Goal: Book appointment/travel/reservation

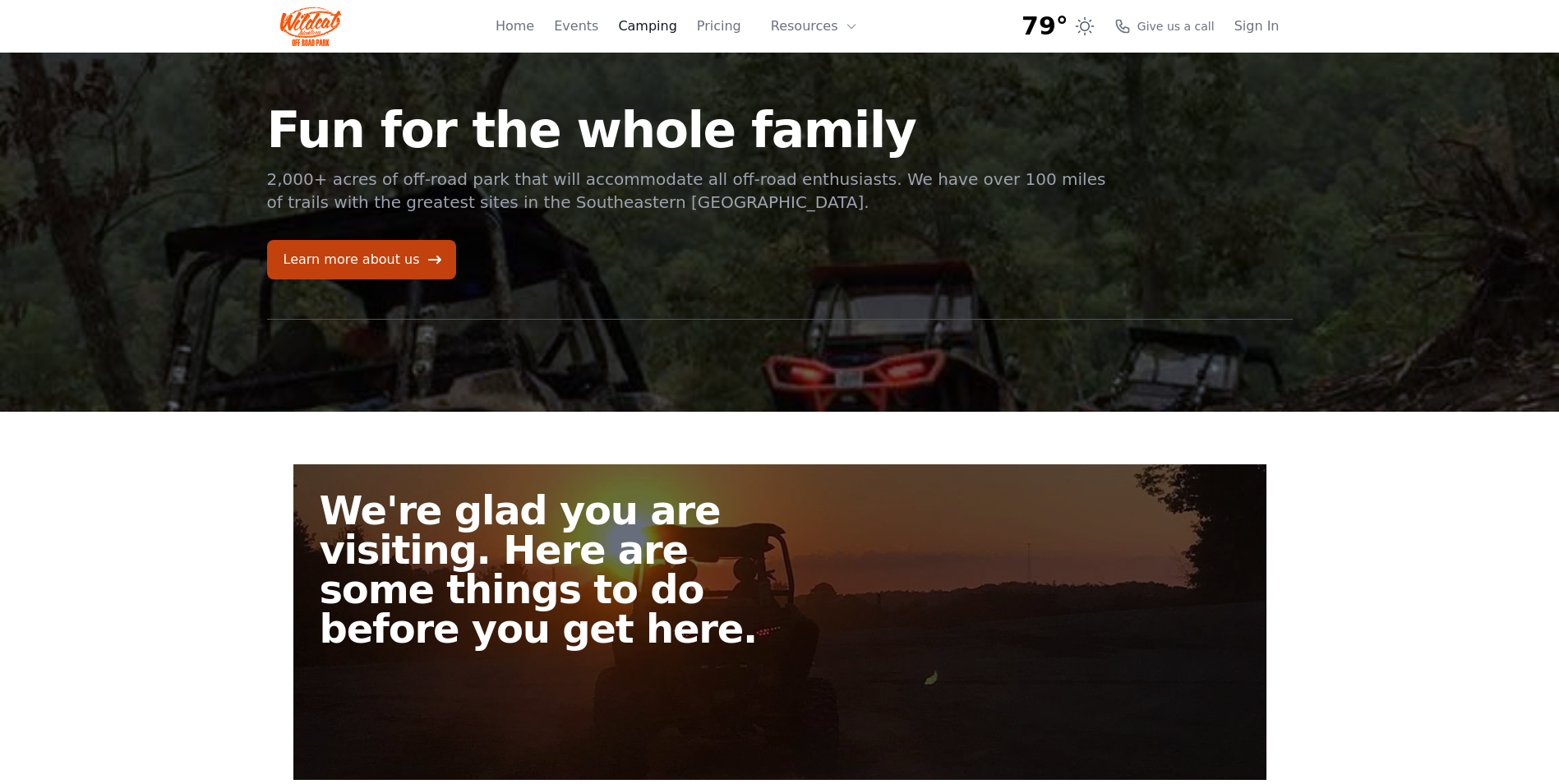
click at [669, 31] on link "Camping" at bounding box center [647, 27] width 59 height 20
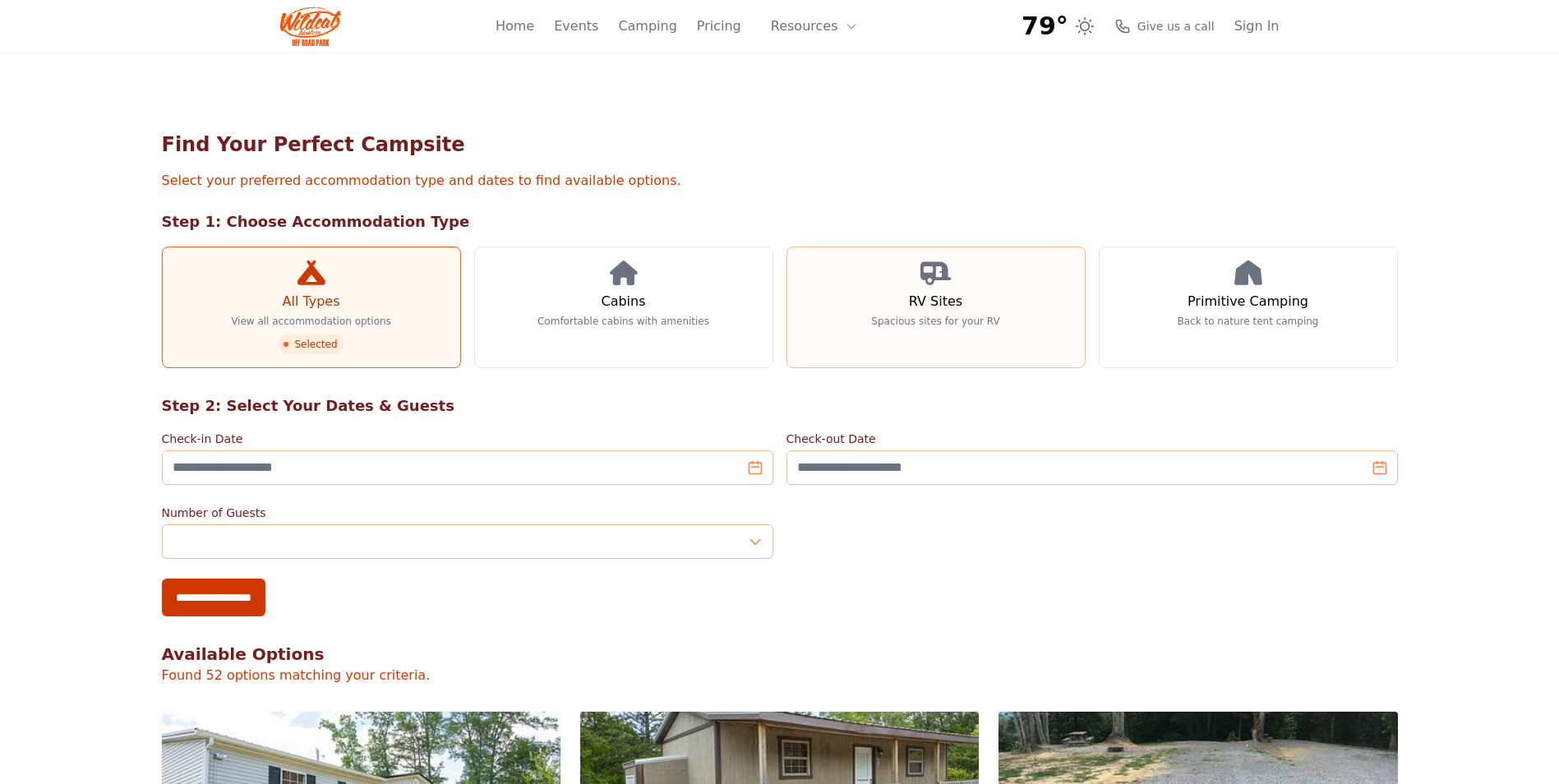
click at [905, 310] on link "RV Sites Spacious sites for your RV" at bounding box center [935, 307] width 299 height 122
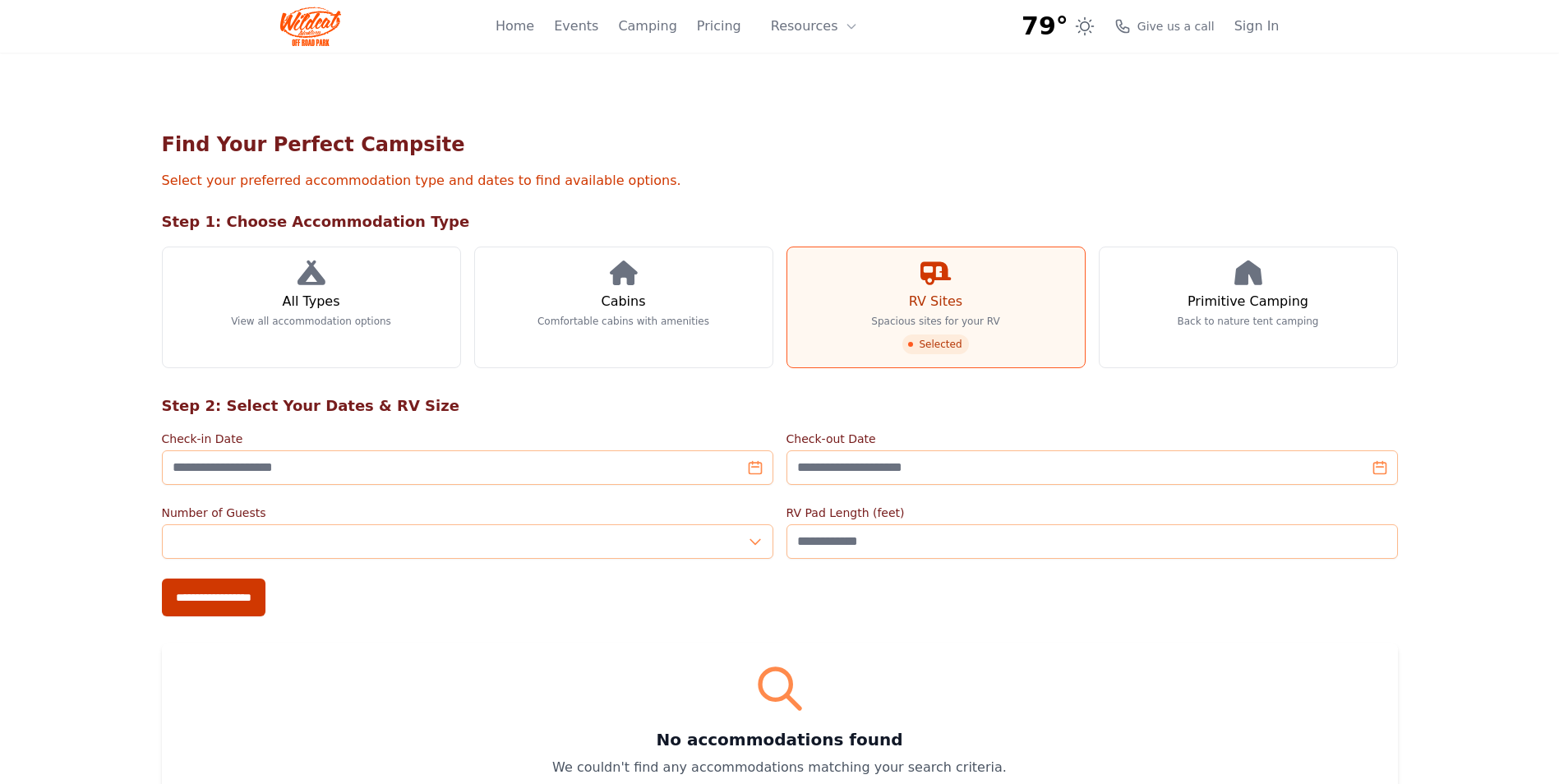
click at [926, 342] on span "Selected" at bounding box center [935, 344] width 66 height 20
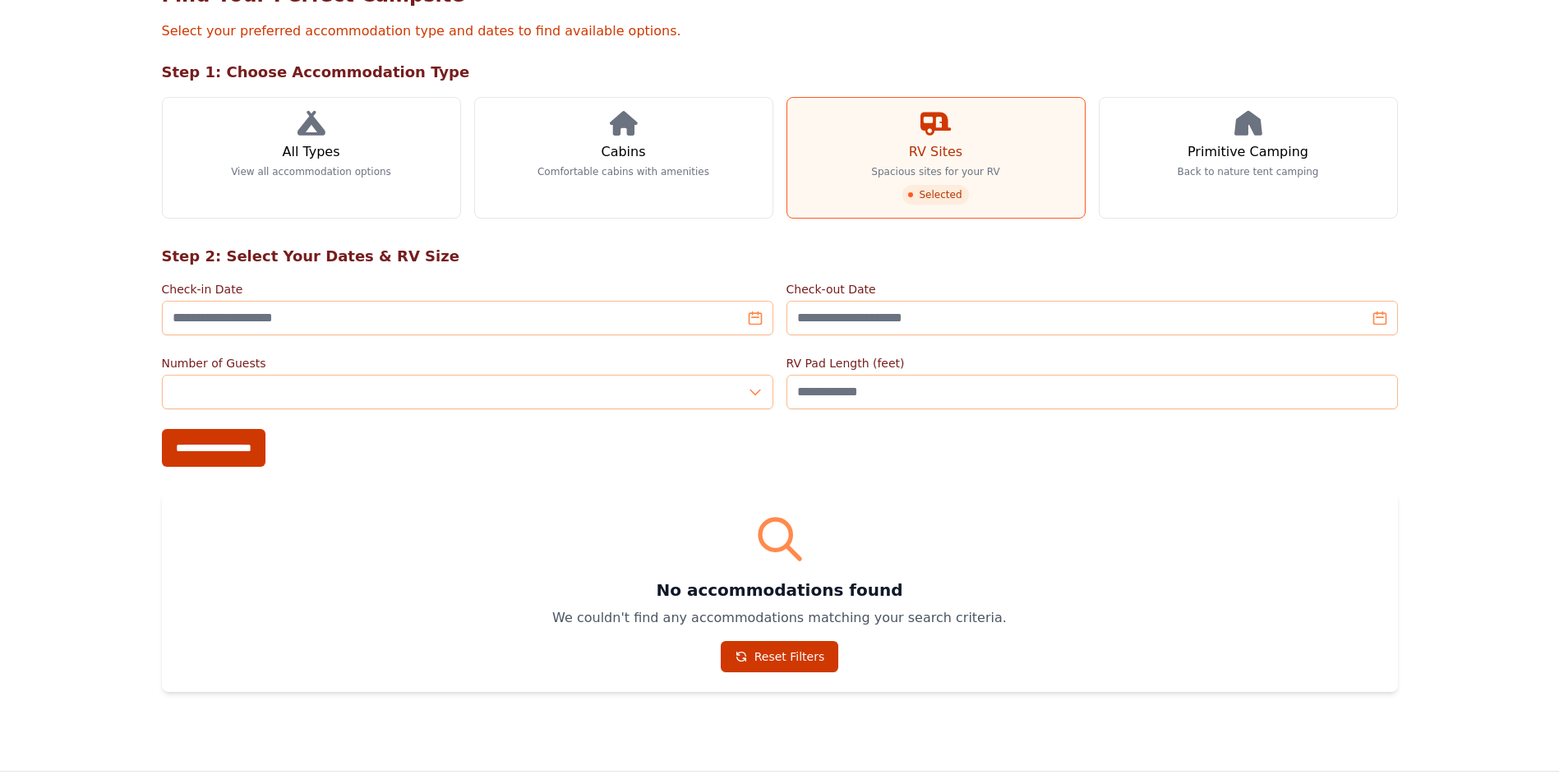
scroll to position [164, 0]
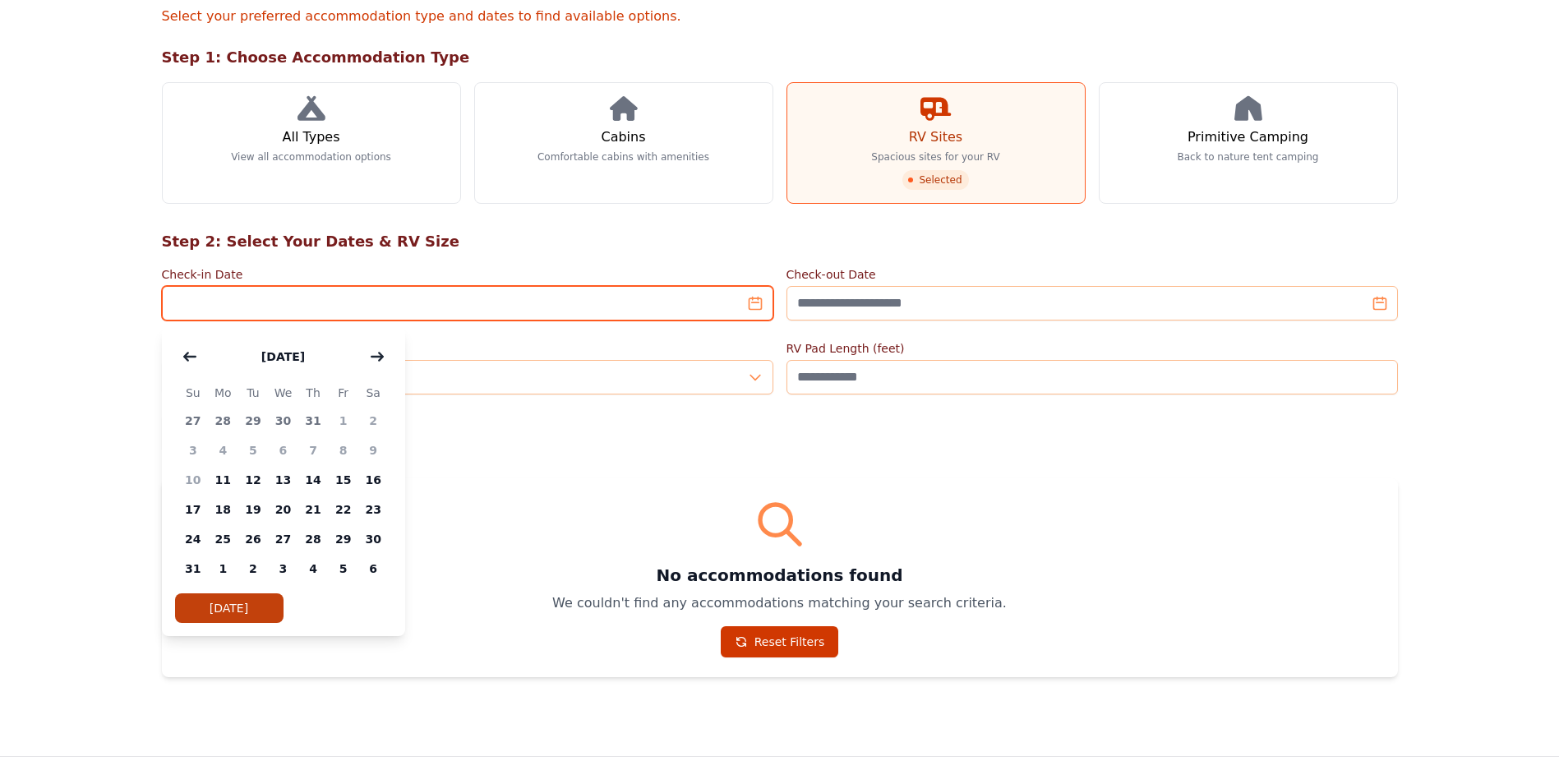
click at [355, 295] on input "Check-in Date" at bounding box center [467, 302] width 611 height 35
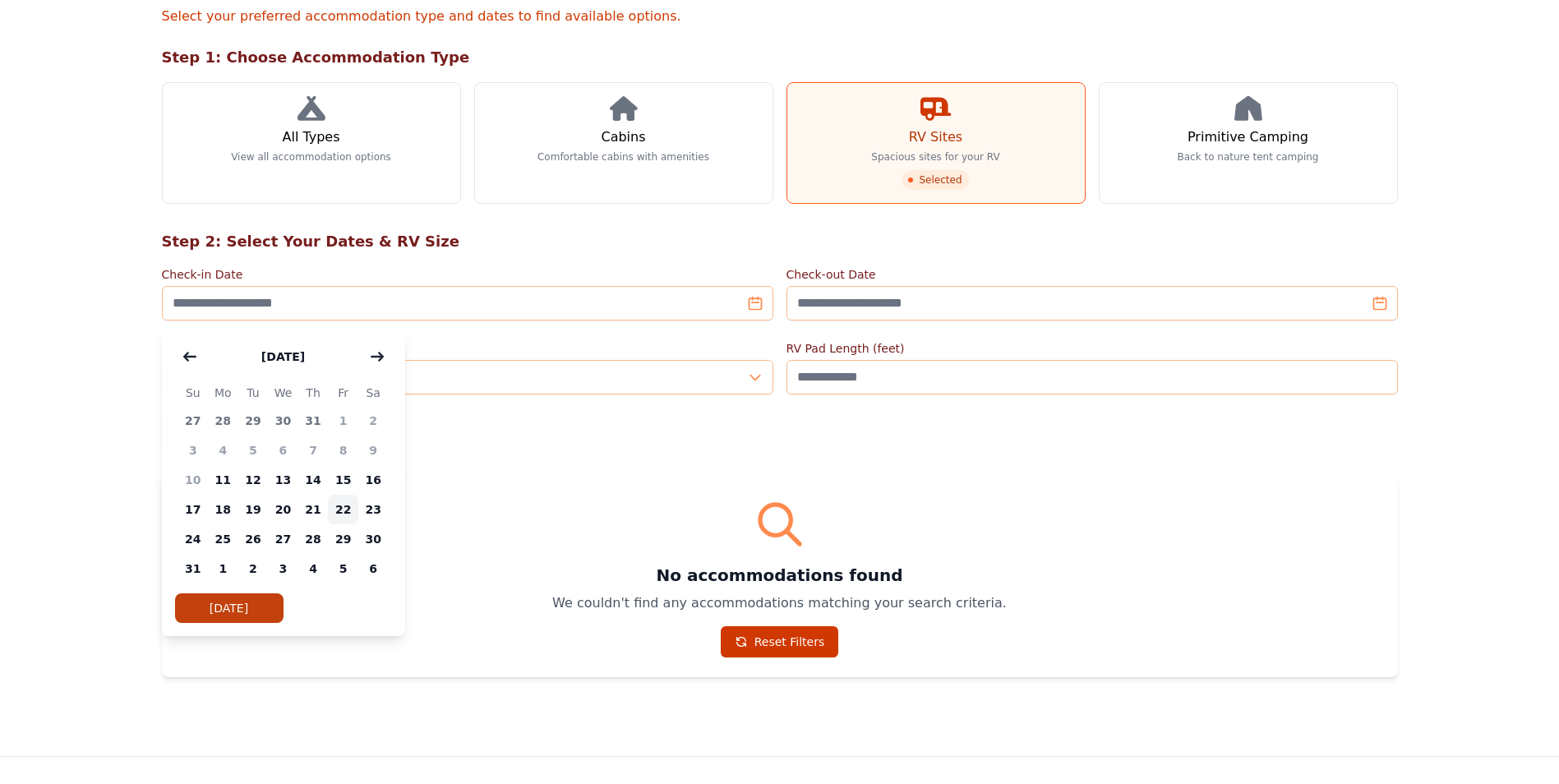
click at [350, 506] on span "22" at bounding box center [343, 509] width 30 height 29
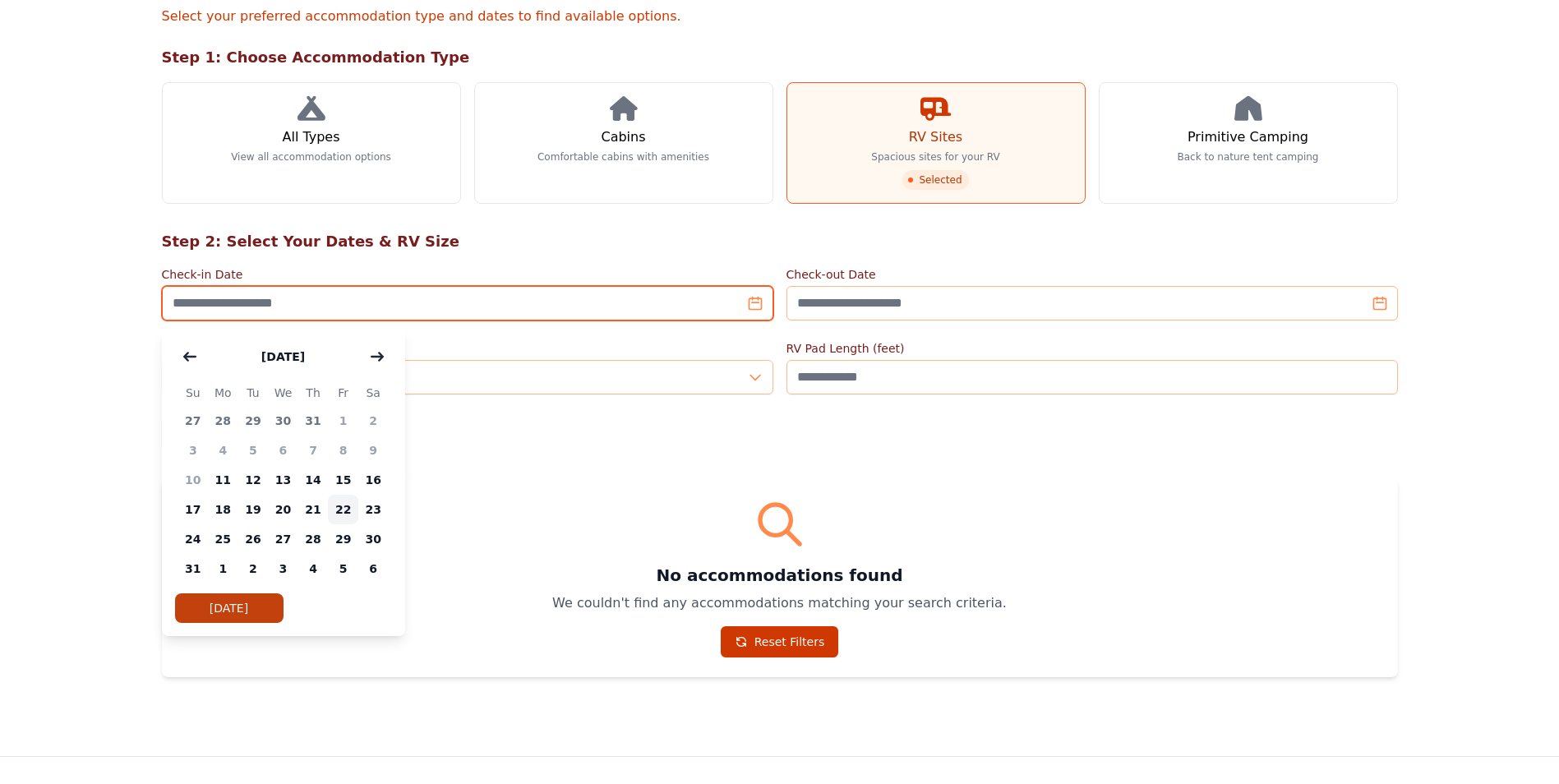
type input "**********"
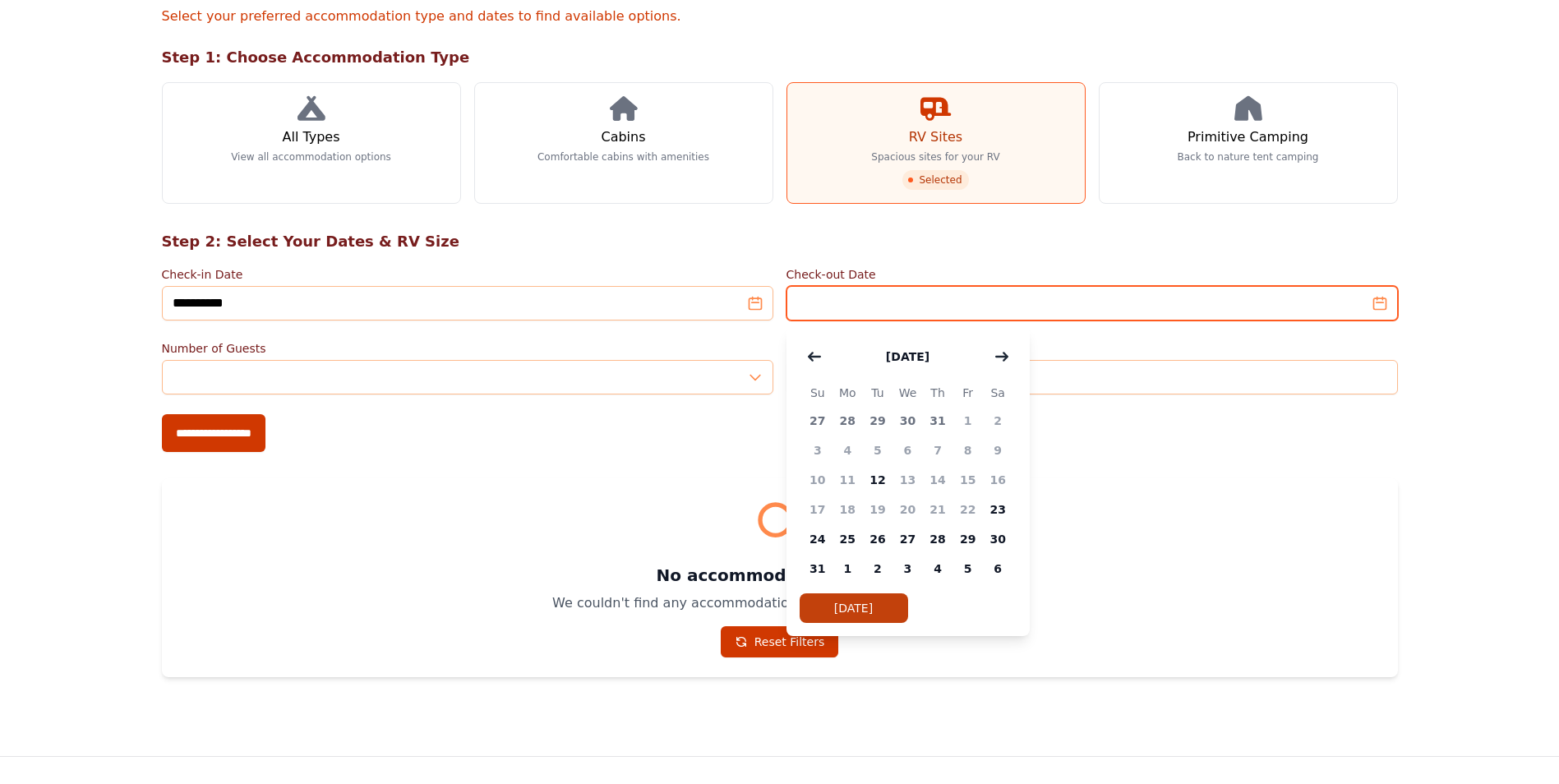
click at [1377, 306] on input "Check-out Date" at bounding box center [1091, 302] width 611 height 35
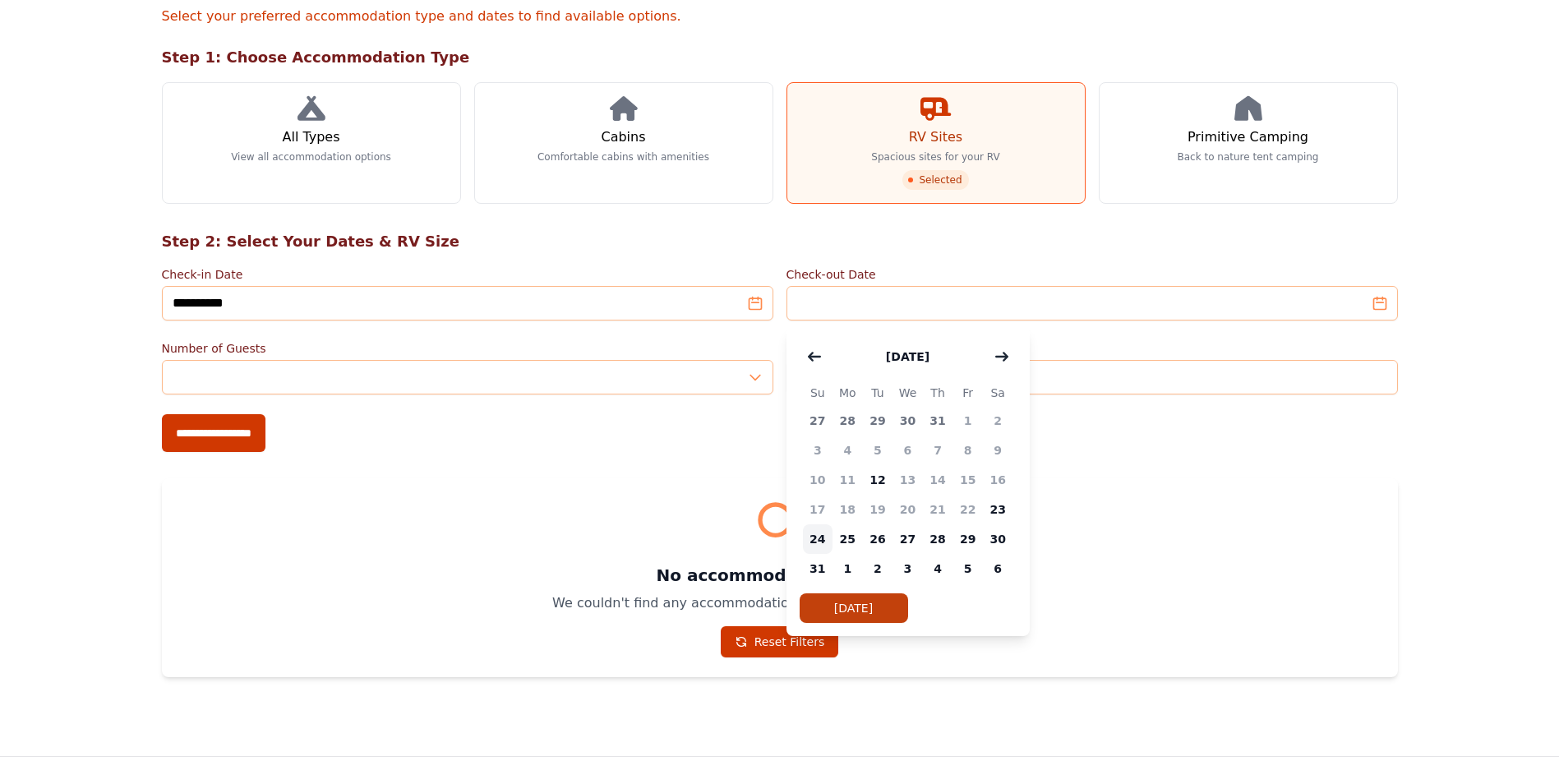
click at [819, 539] on span "24" at bounding box center [818, 538] width 30 height 29
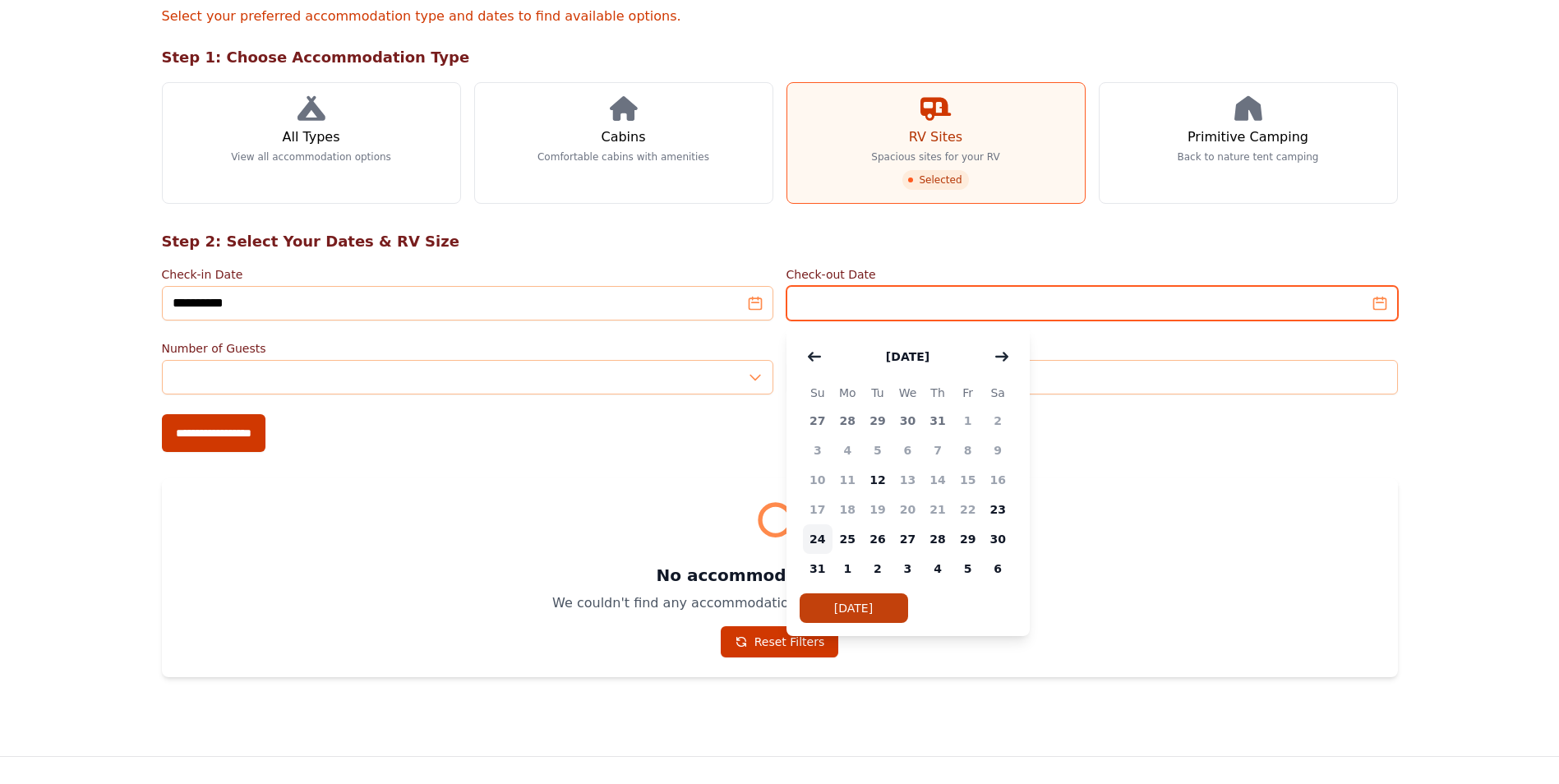
type input "**********"
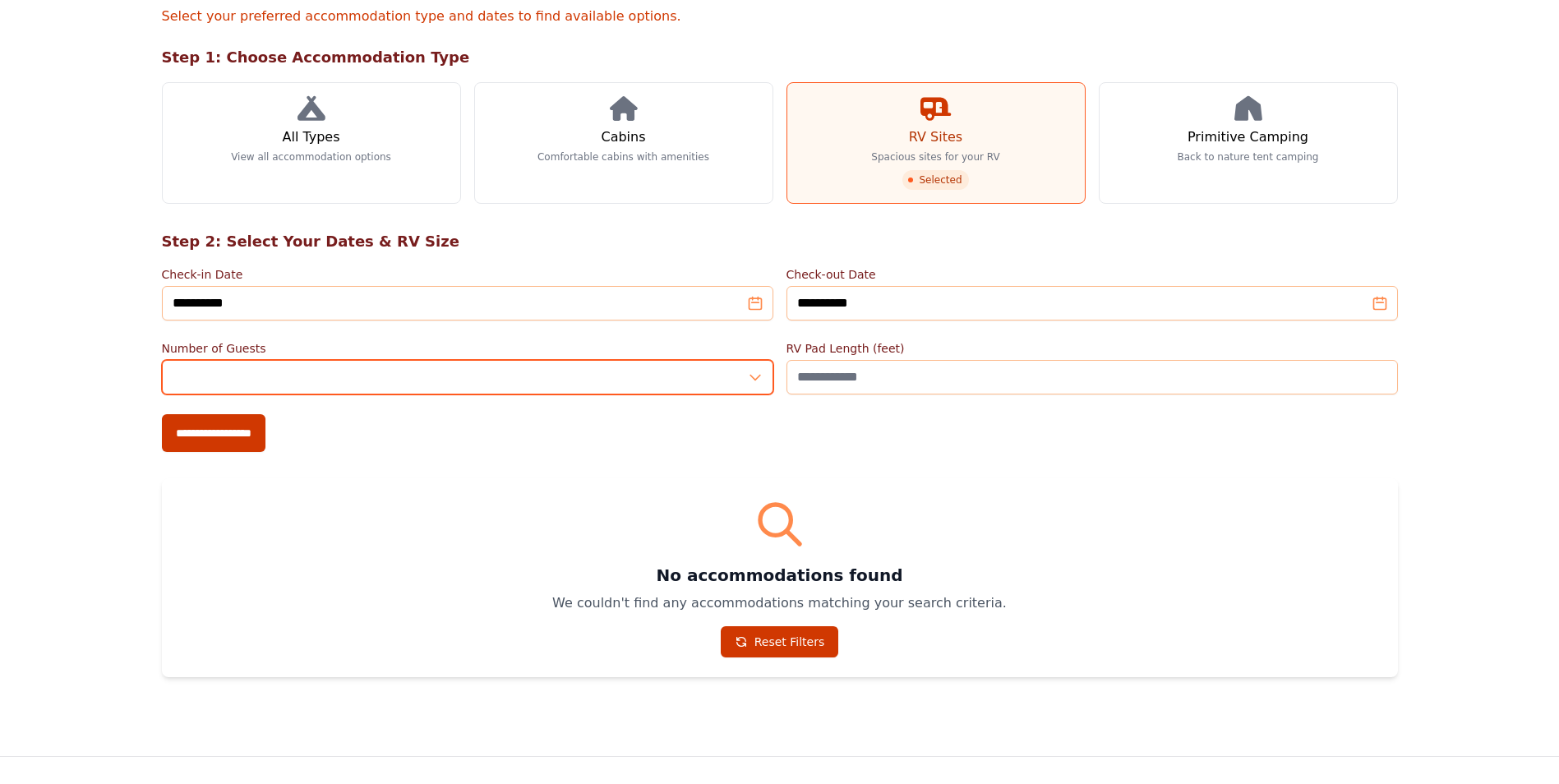
type input "*"
click at [752, 372] on input "*" at bounding box center [467, 377] width 611 height 35
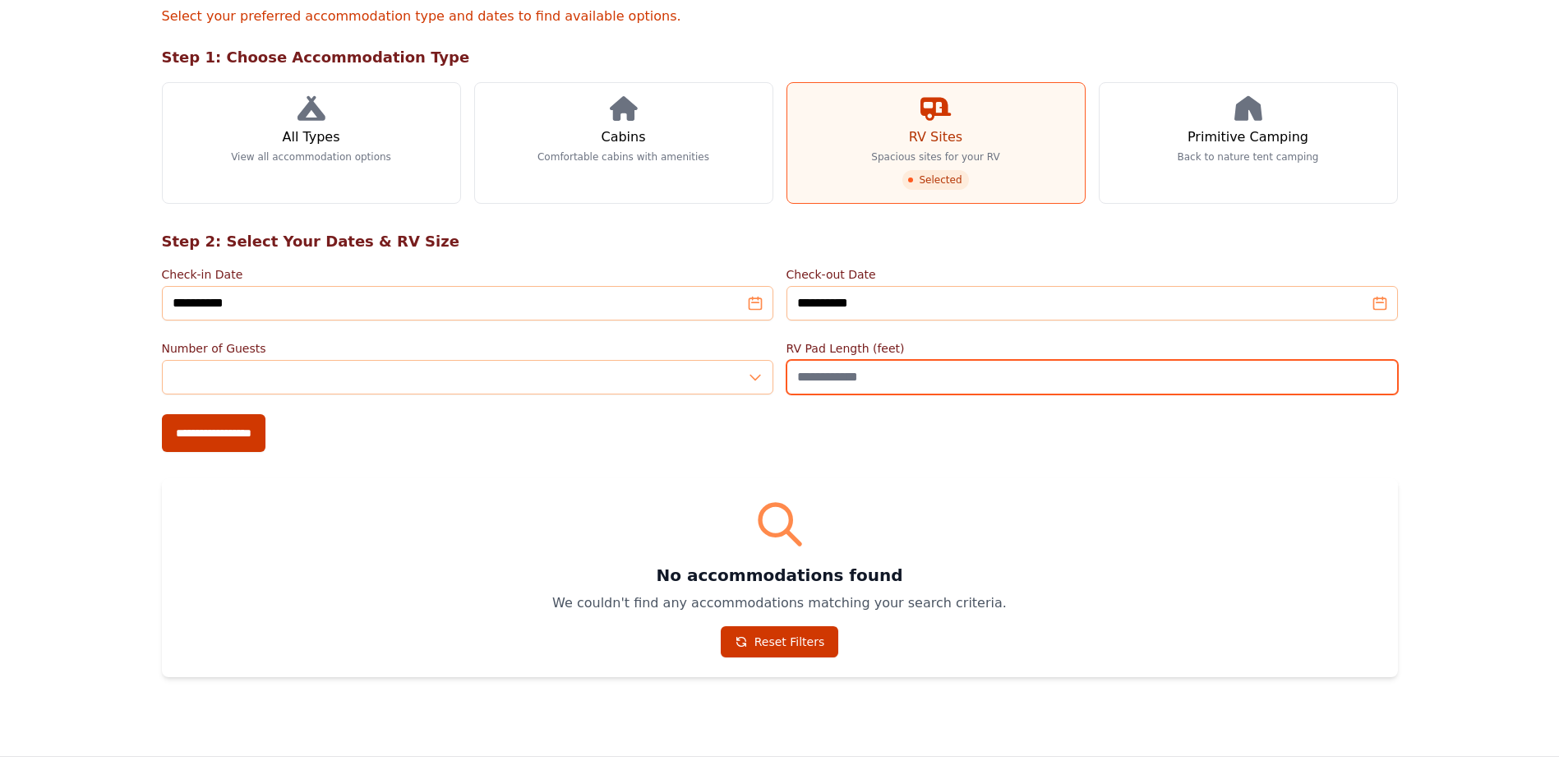
click at [879, 377] on input "RV Pad Length (feet)" at bounding box center [1091, 377] width 611 height 35
type input "**"
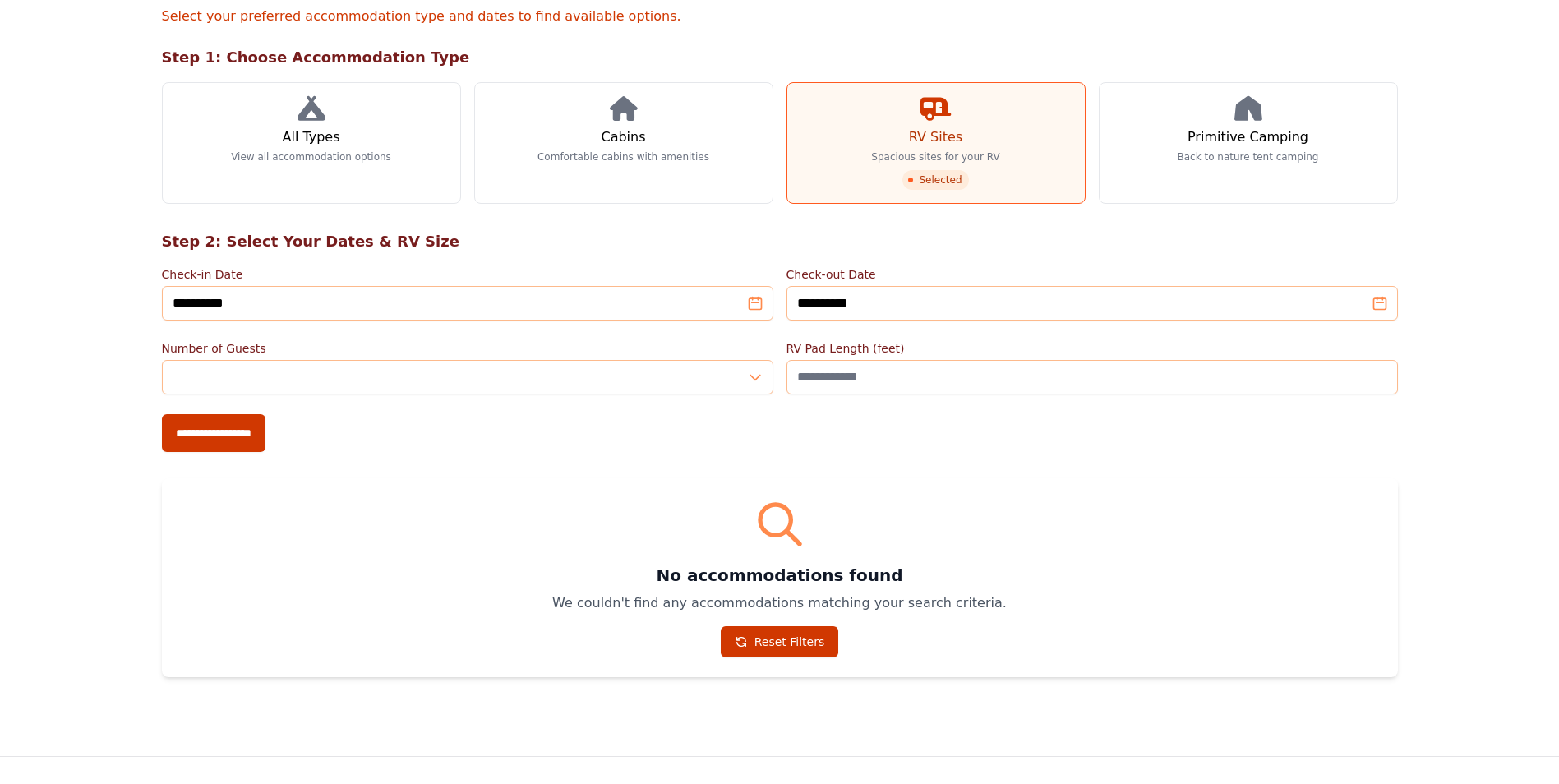
click at [989, 427] on div "**********" at bounding box center [779, 433] width 1236 height 38
click at [189, 428] on input "**********" at bounding box center [213, 433] width 104 height 38
type input "**********"
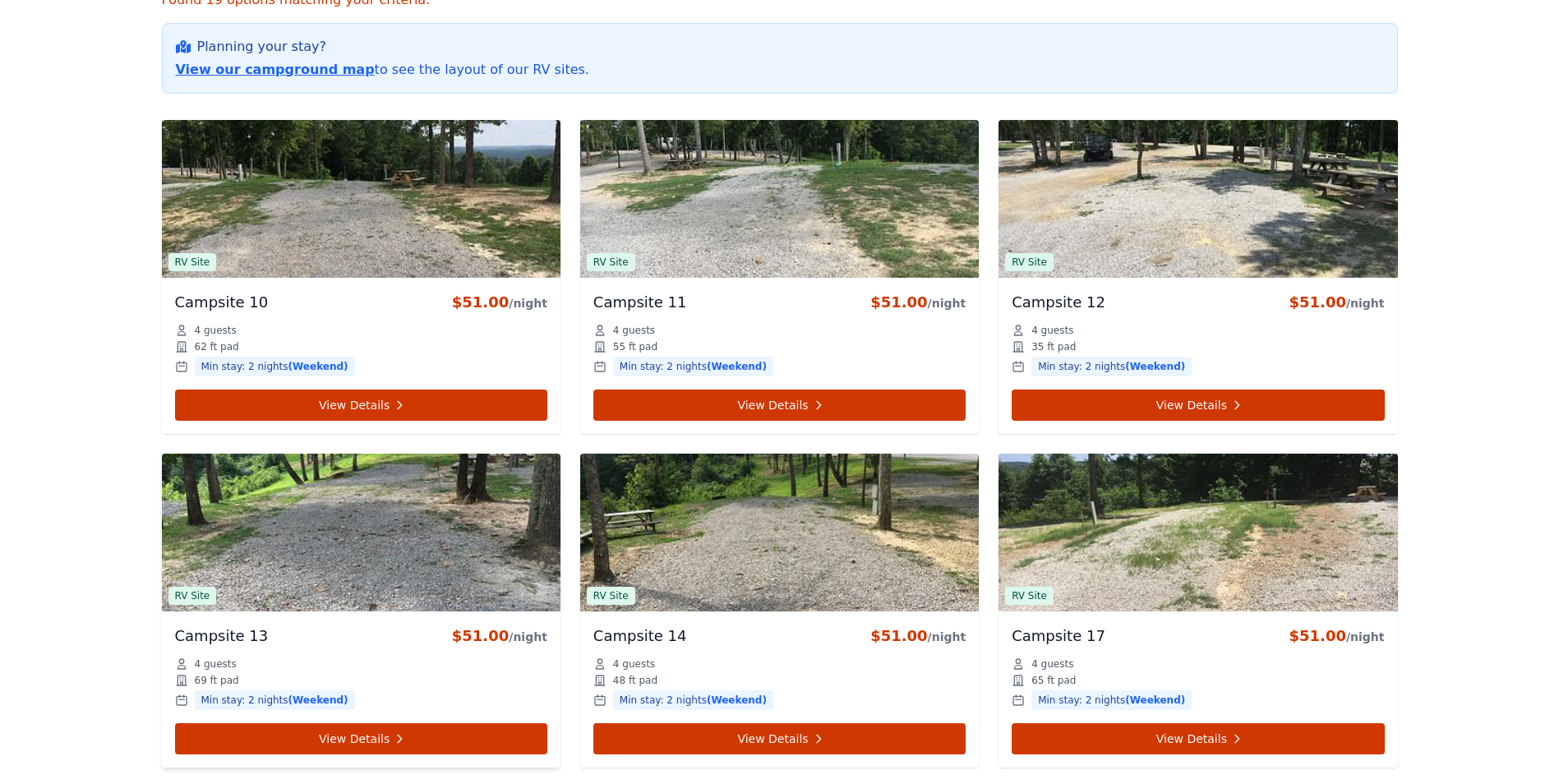
scroll to position [657, 0]
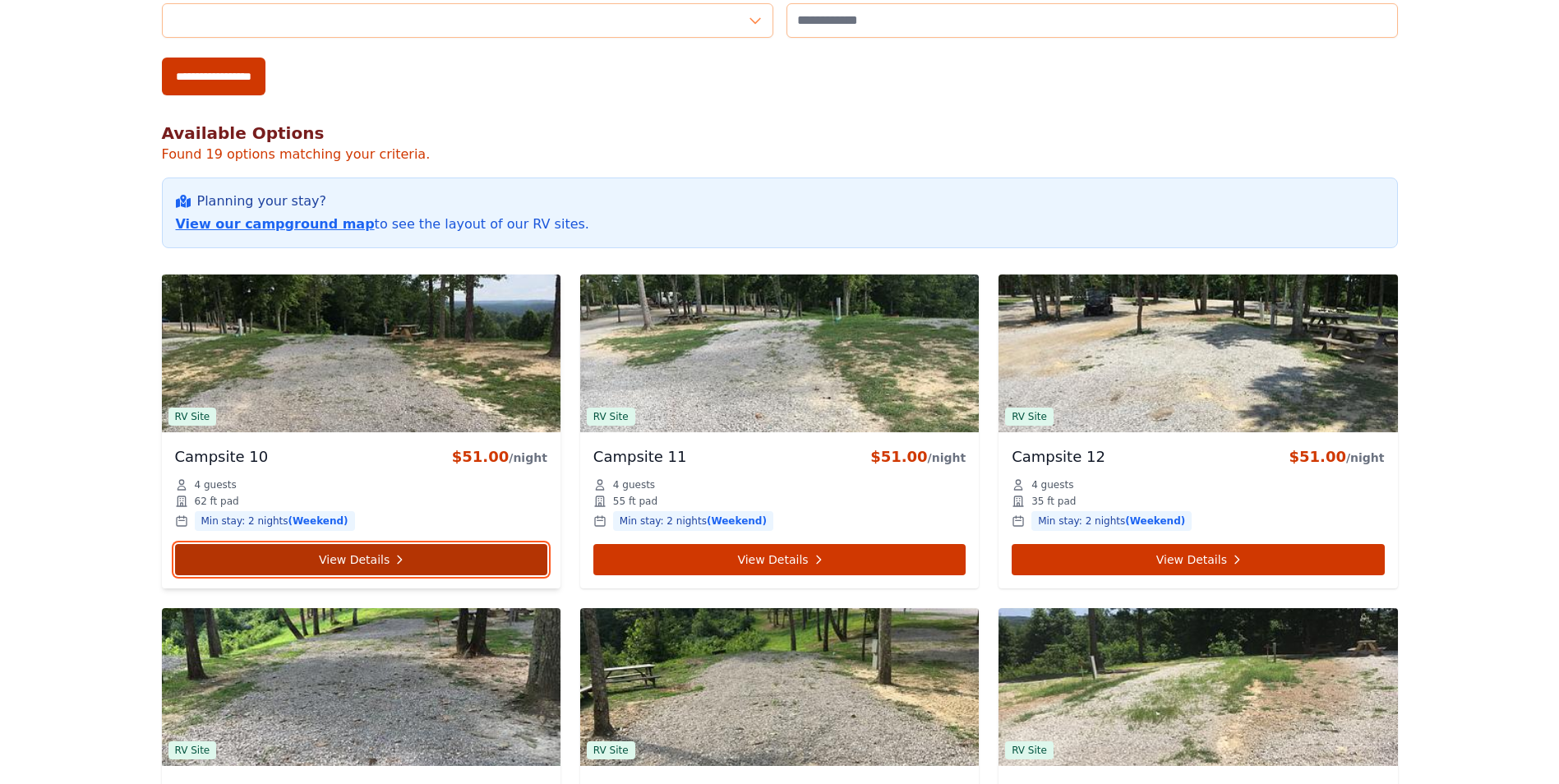
click at [296, 557] on link "View Details" at bounding box center [361, 559] width 373 height 31
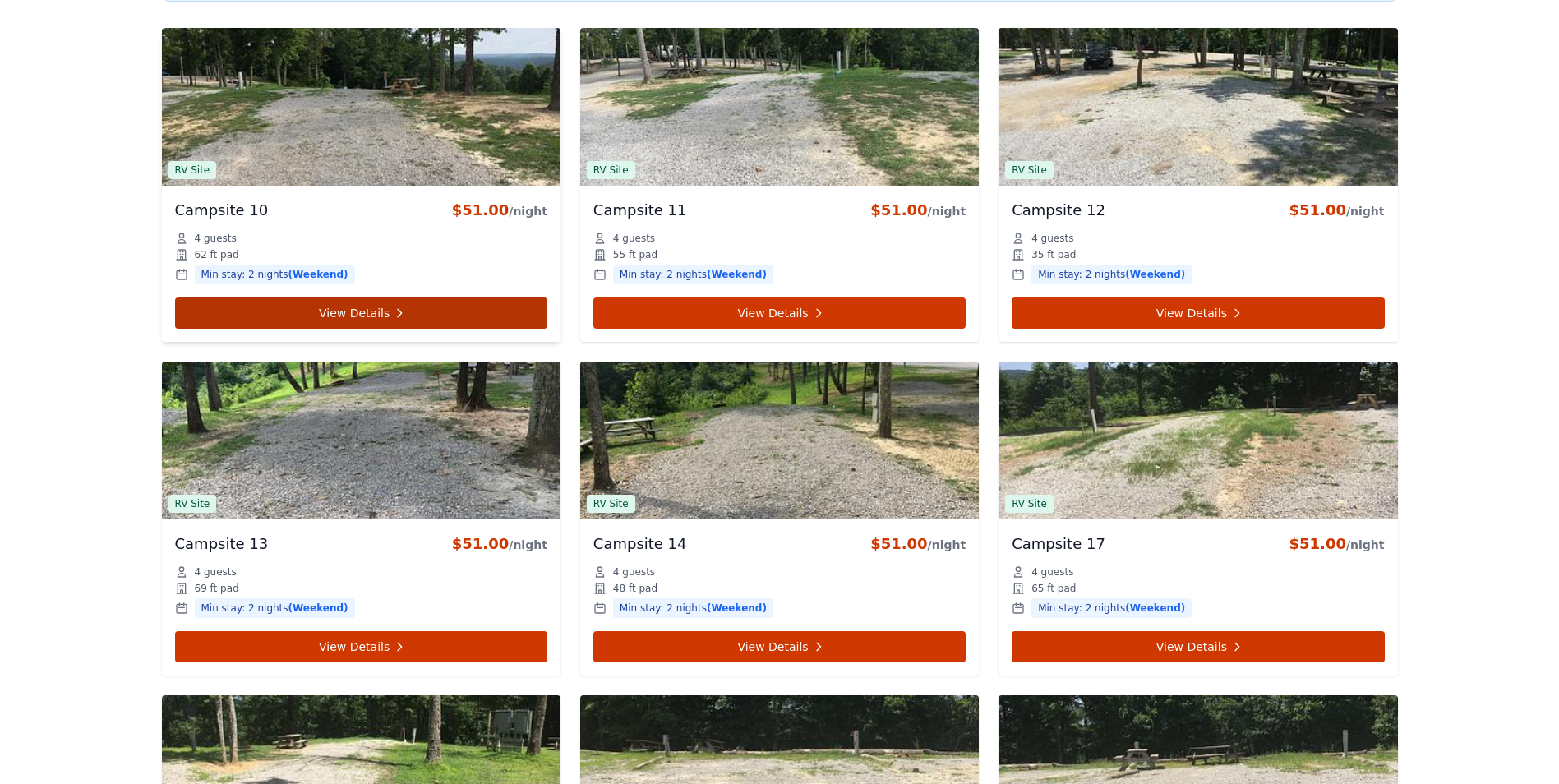
scroll to position [985, 0]
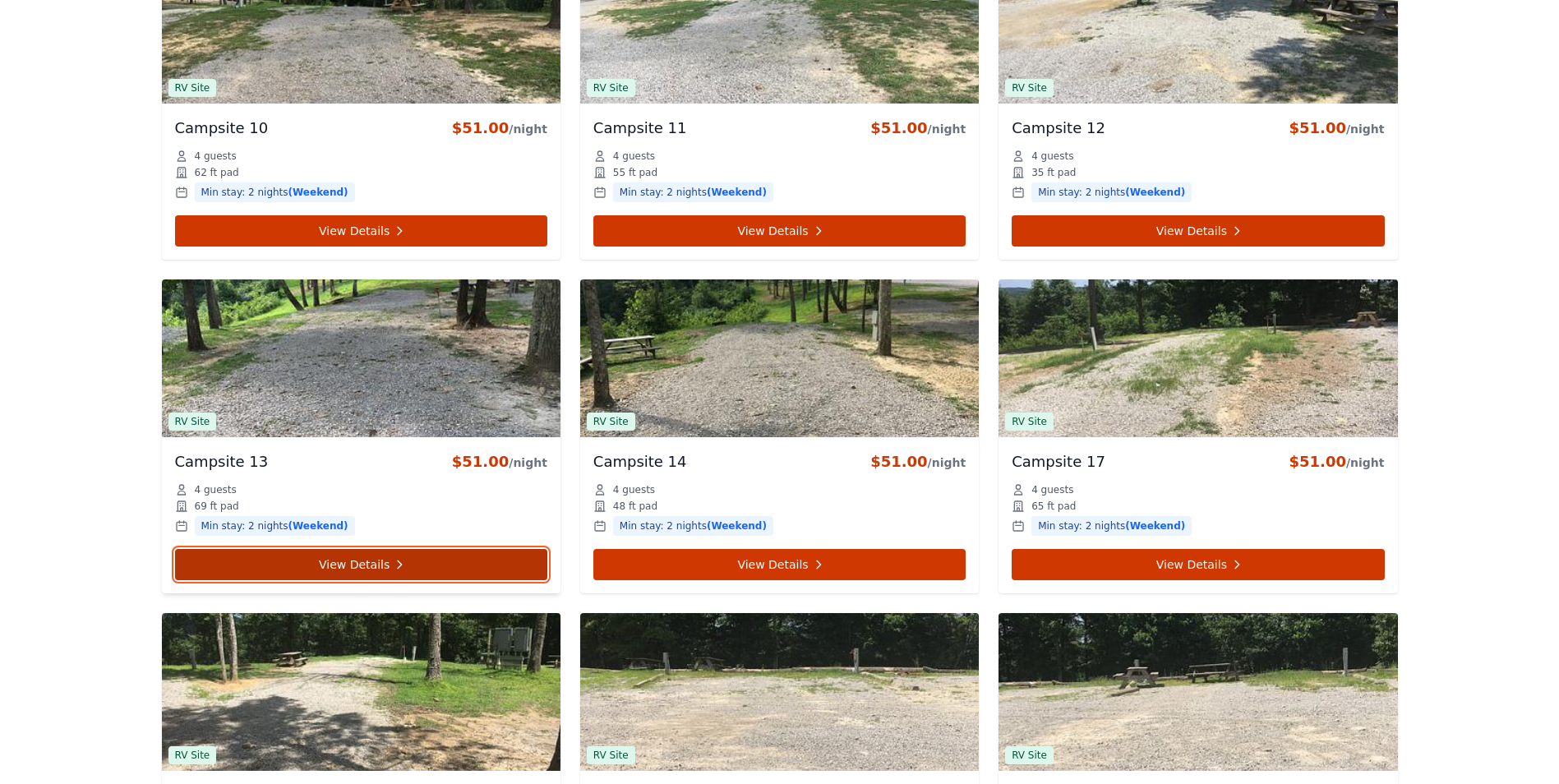
click at [387, 566] on link "View Details" at bounding box center [361, 564] width 373 height 31
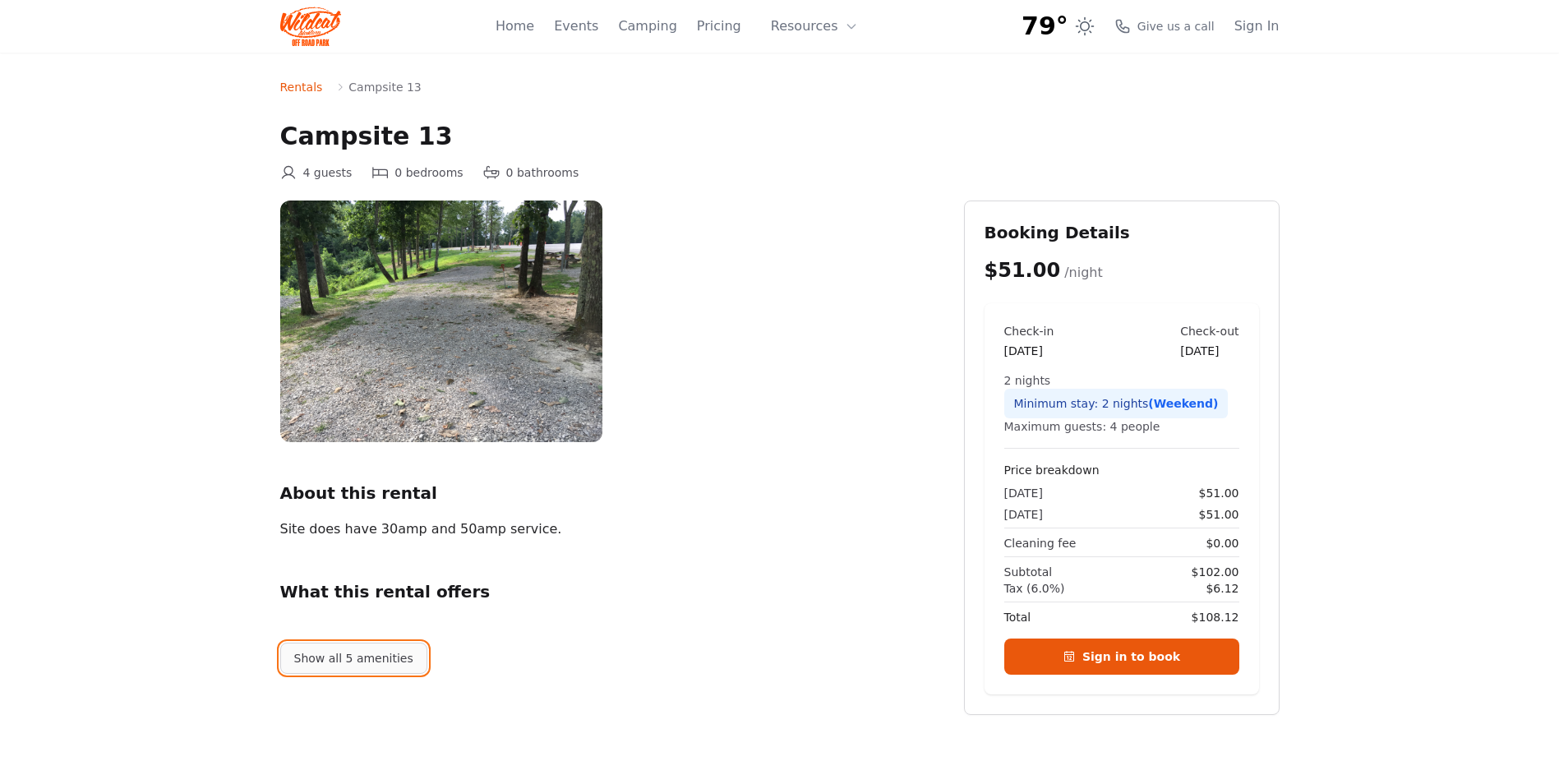
click at [343, 653] on button "Show all 5 amenities" at bounding box center [354, 657] width 147 height 31
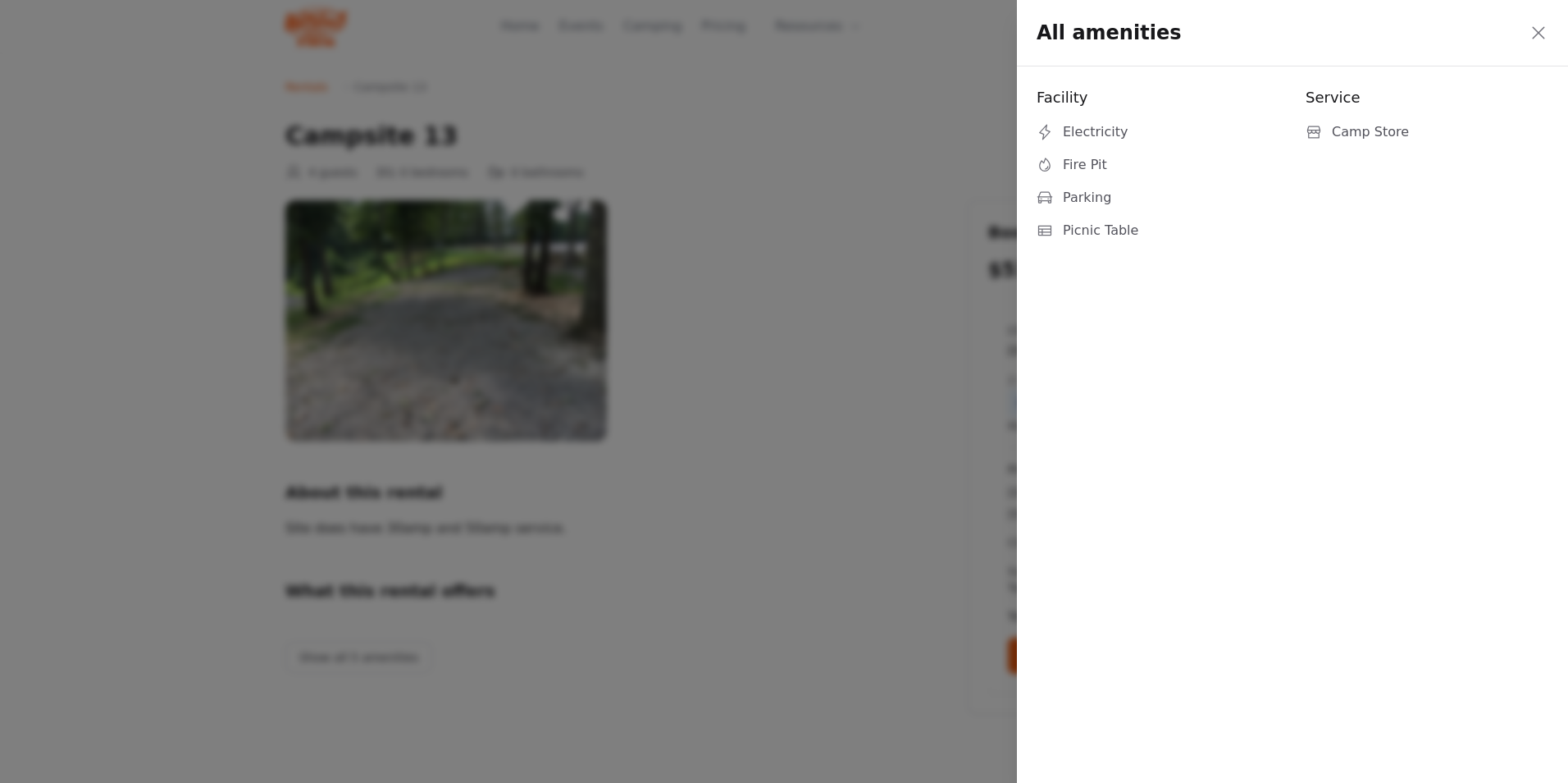
click at [1538, 27] on icon at bounding box center [1538, 33] width 19 height 19
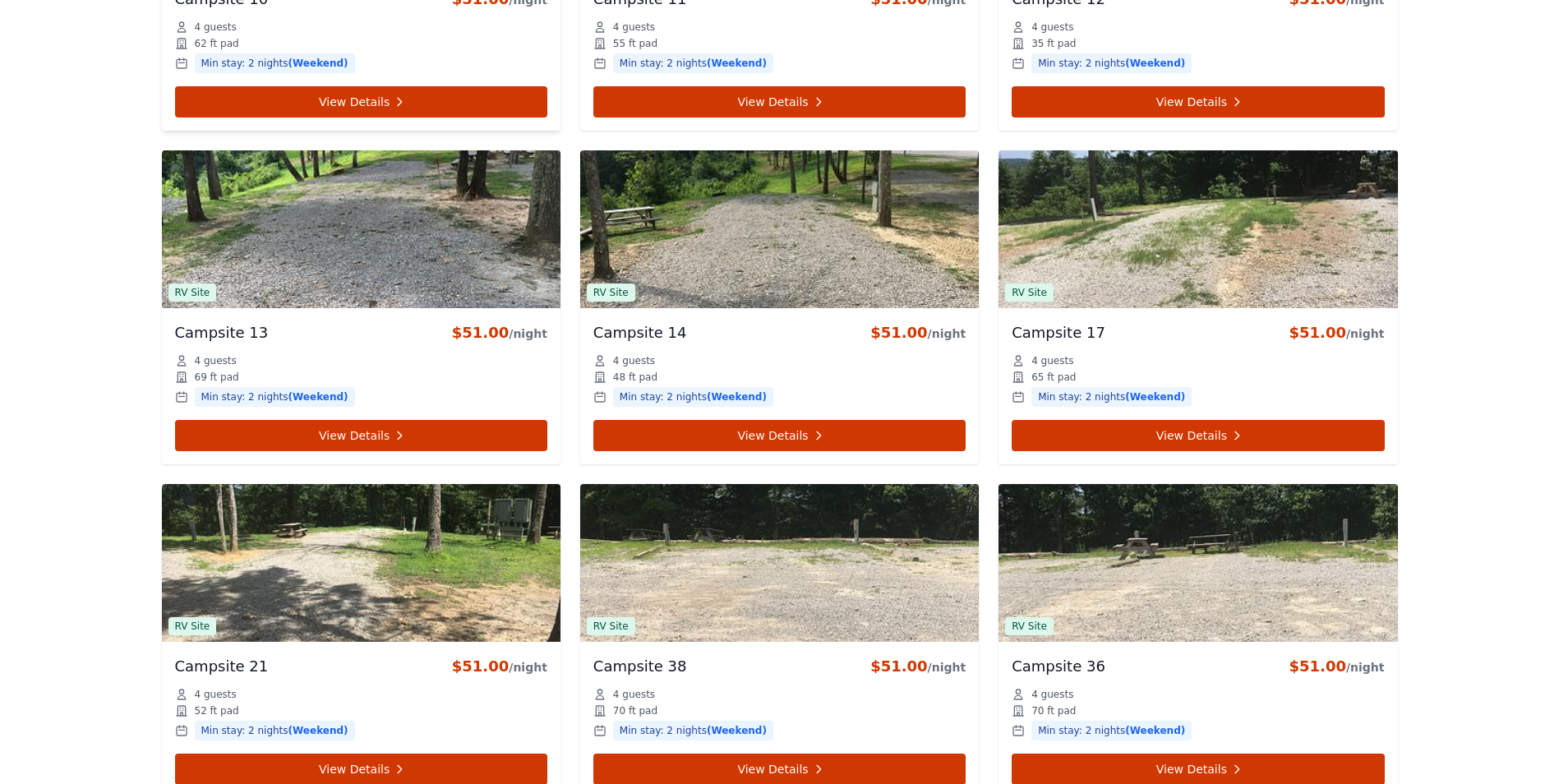
scroll to position [857, 0]
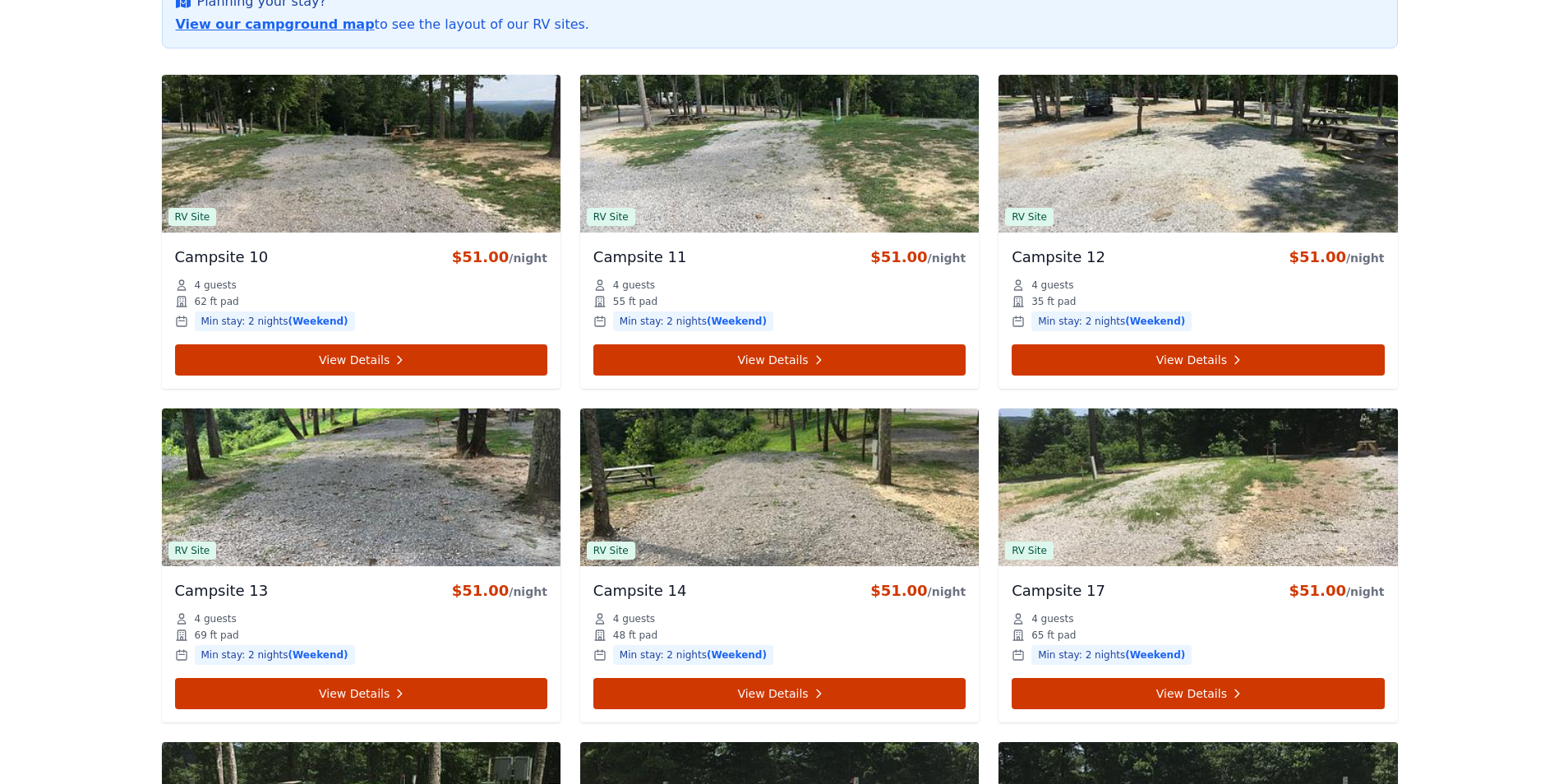
scroll to position [164, 0]
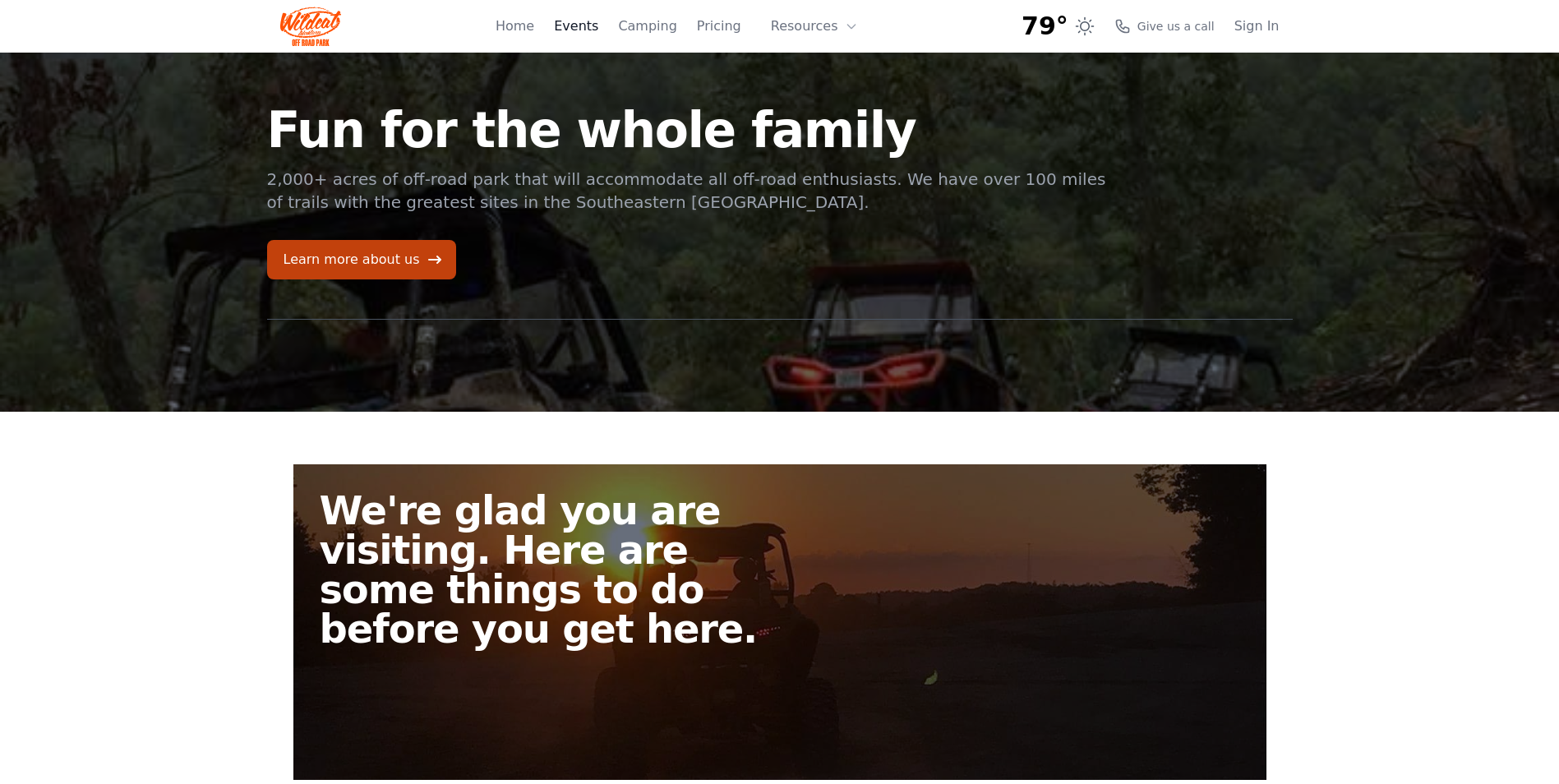
click at [596, 31] on link "Events" at bounding box center [576, 27] width 44 height 20
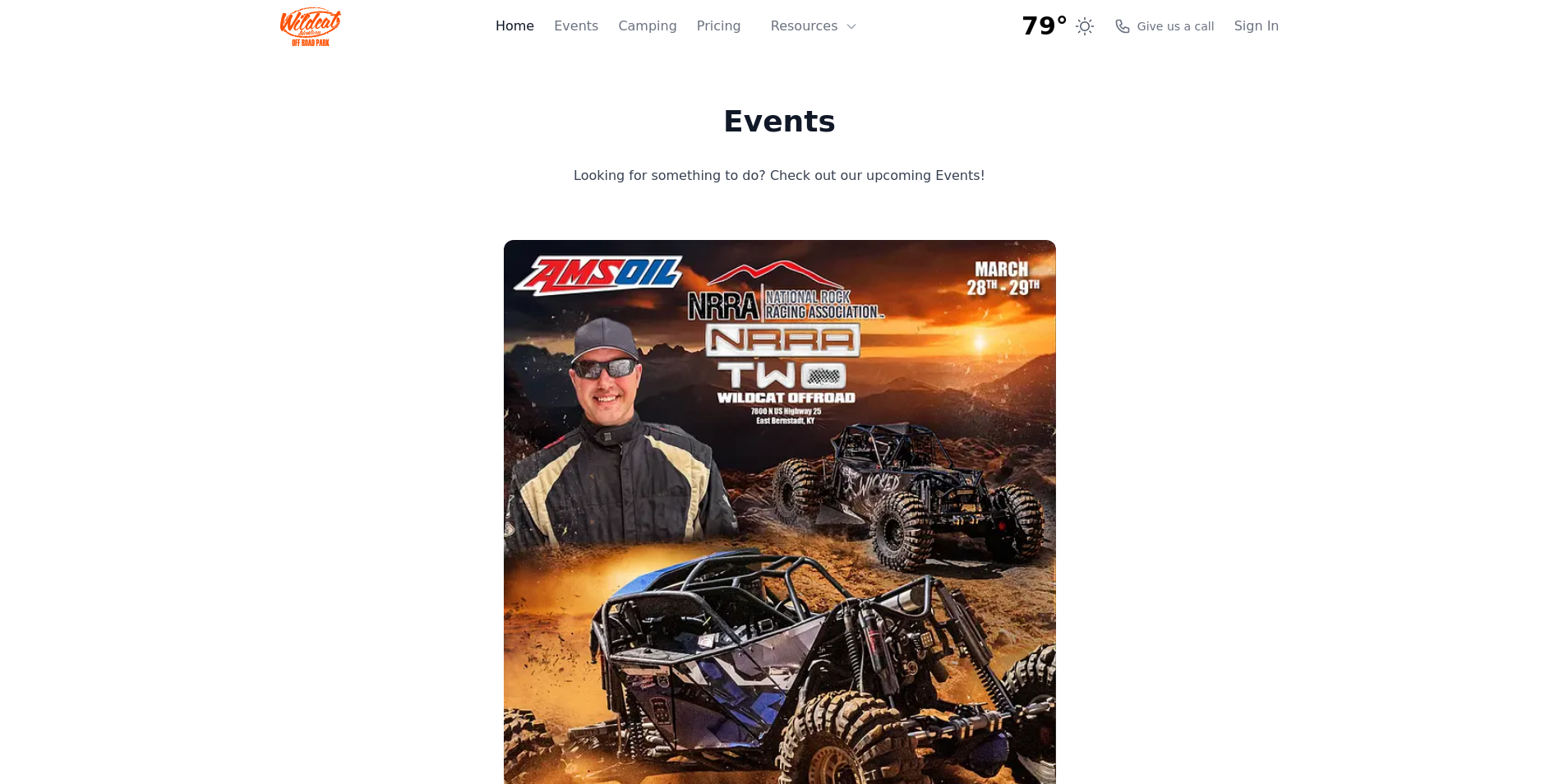
click at [534, 28] on link "Home" at bounding box center [515, 27] width 39 height 20
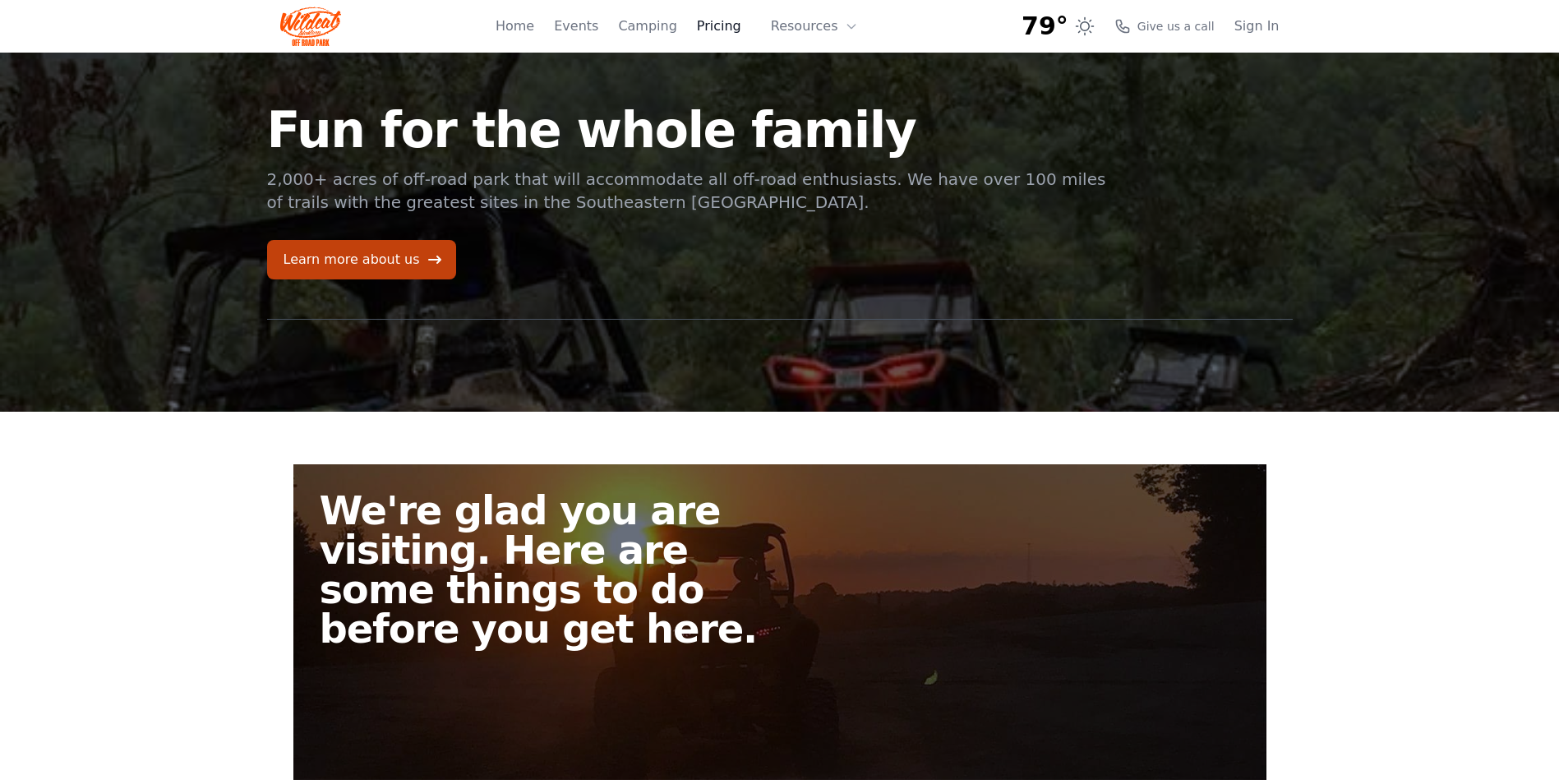
click at [727, 23] on link "Pricing" at bounding box center [719, 27] width 44 height 20
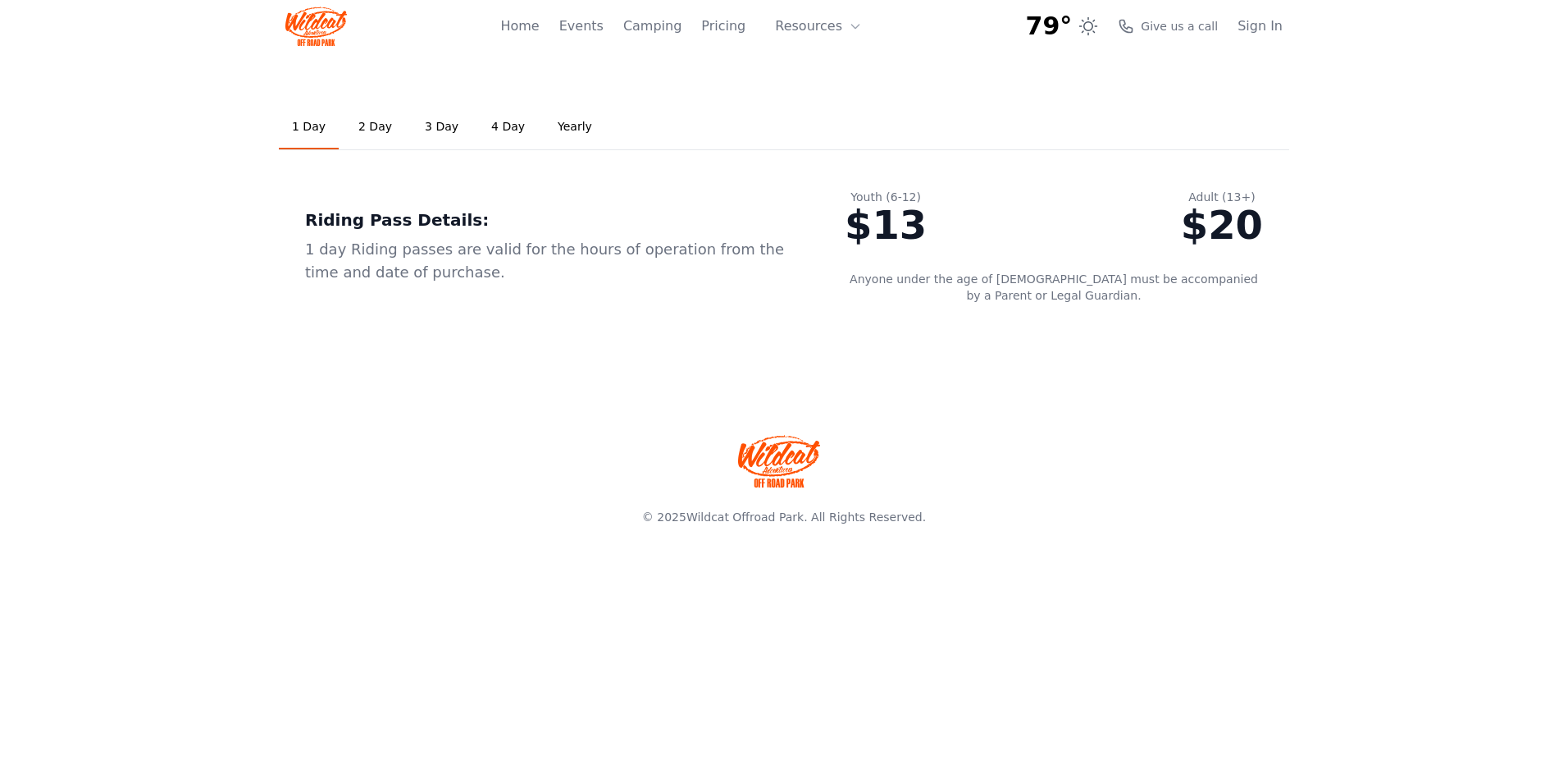
click at [370, 128] on link "2 Day" at bounding box center [375, 128] width 60 height 44
click at [538, 24] on link "Home" at bounding box center [520, 27] width 39 height 19
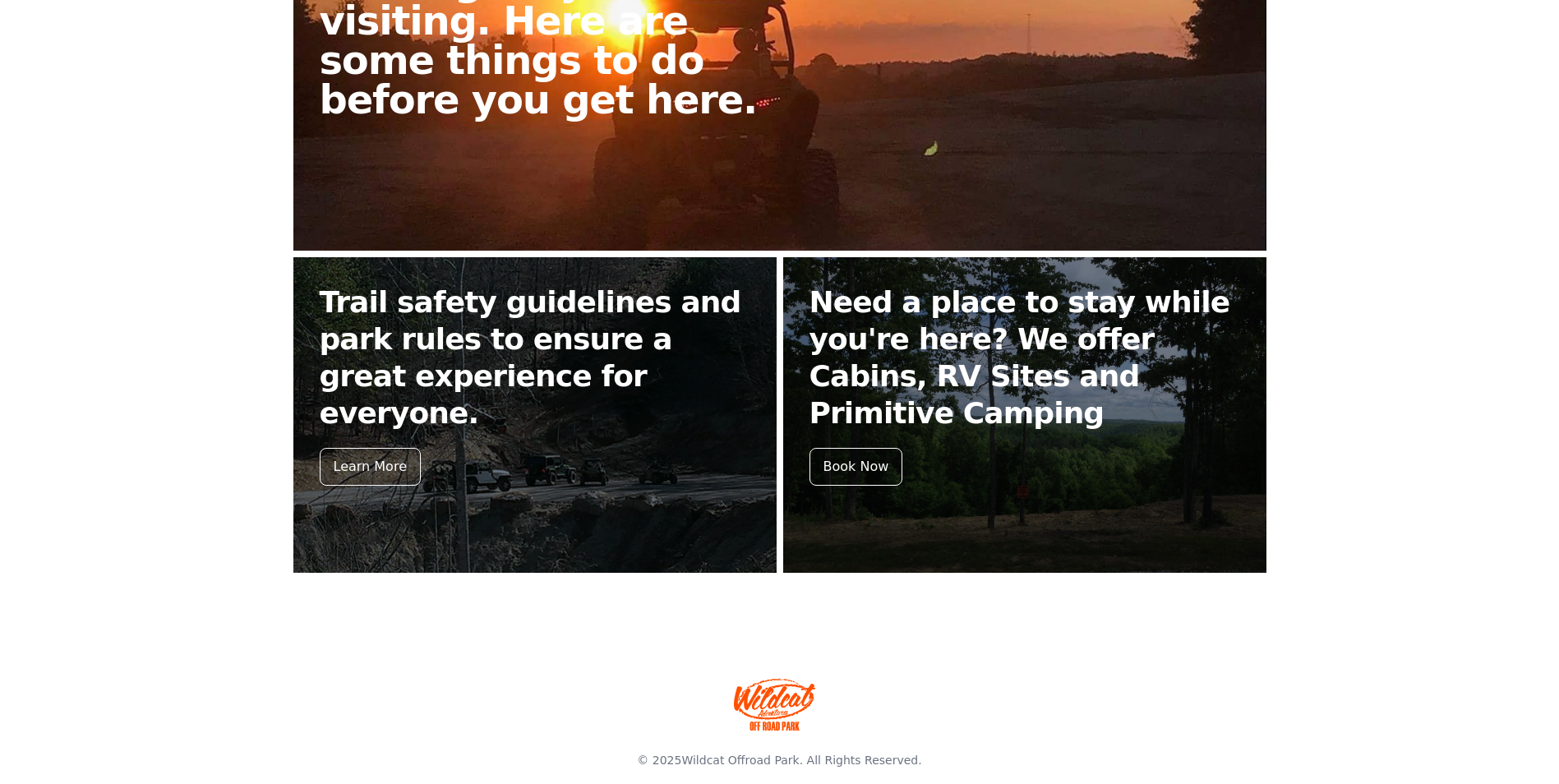
scroll to position [548, 0]
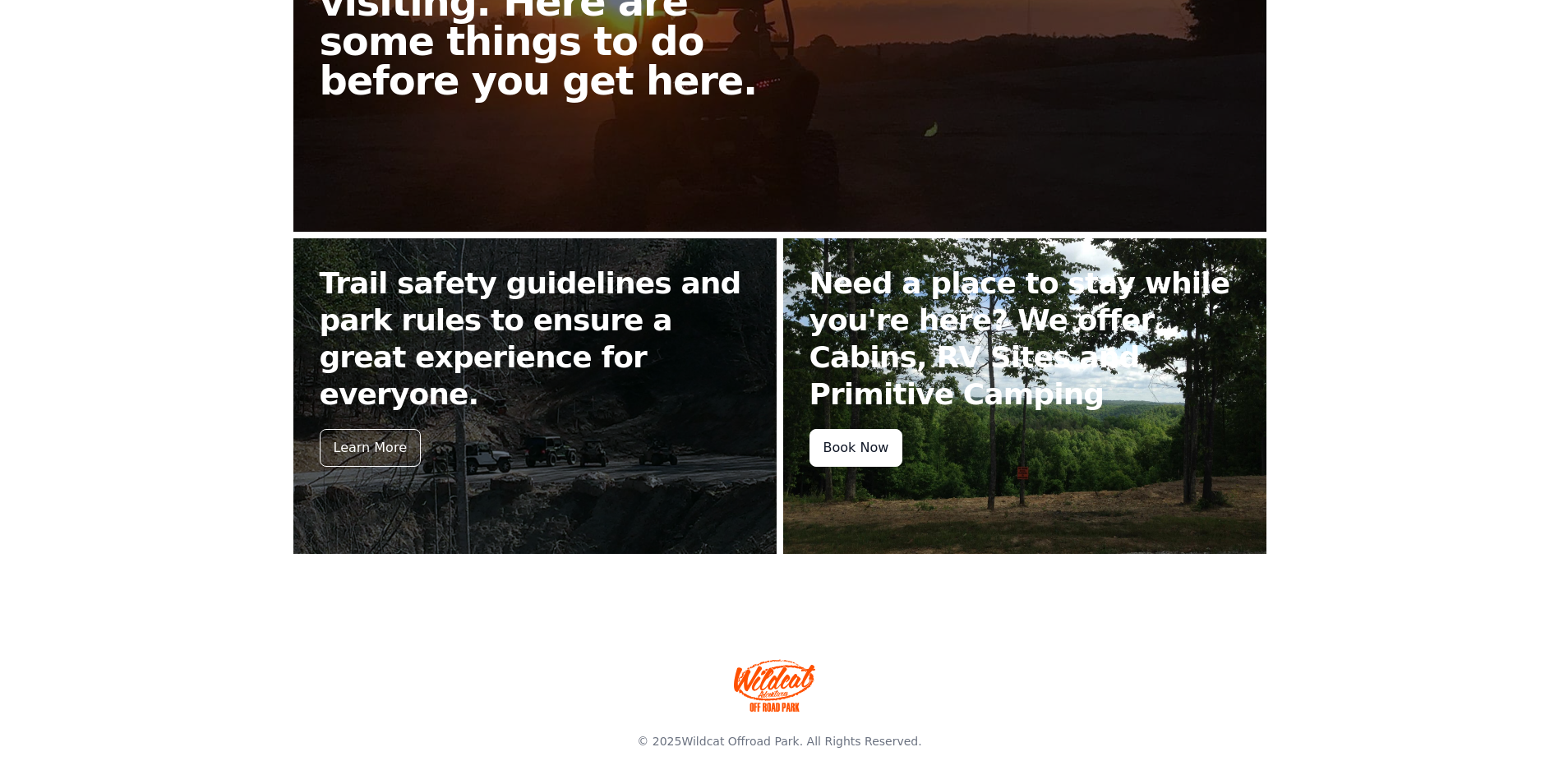
click at [850, 440] on div "Book Now" at bounding box center [856, 447] width 94 height 38
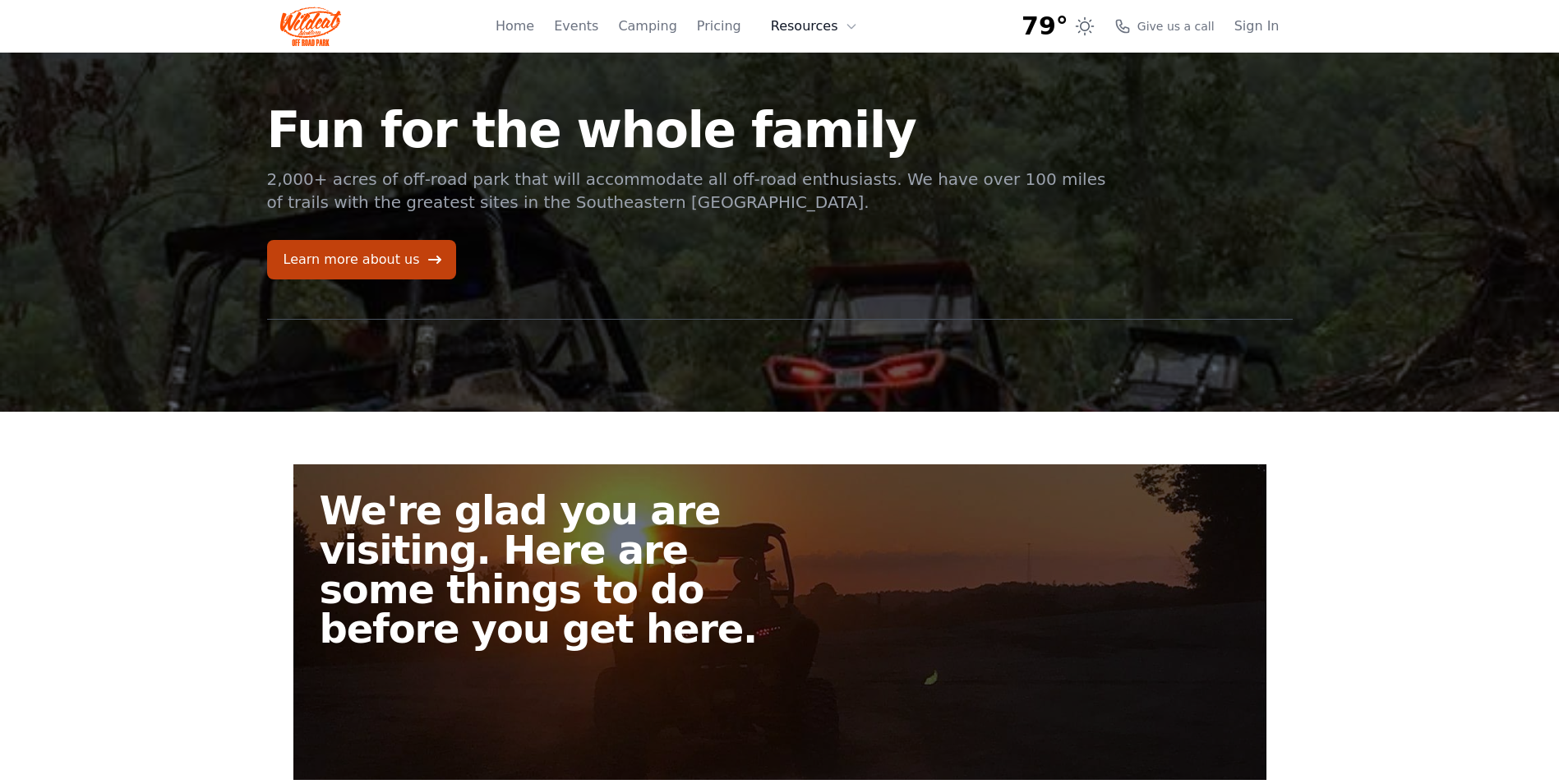
click at [858, 25] on button "Resources" at bounding box center [815, 26] width 106 height 33
click at [823, 92] on link "FAQ" at bounding box center [840, 97] width 158 height 29
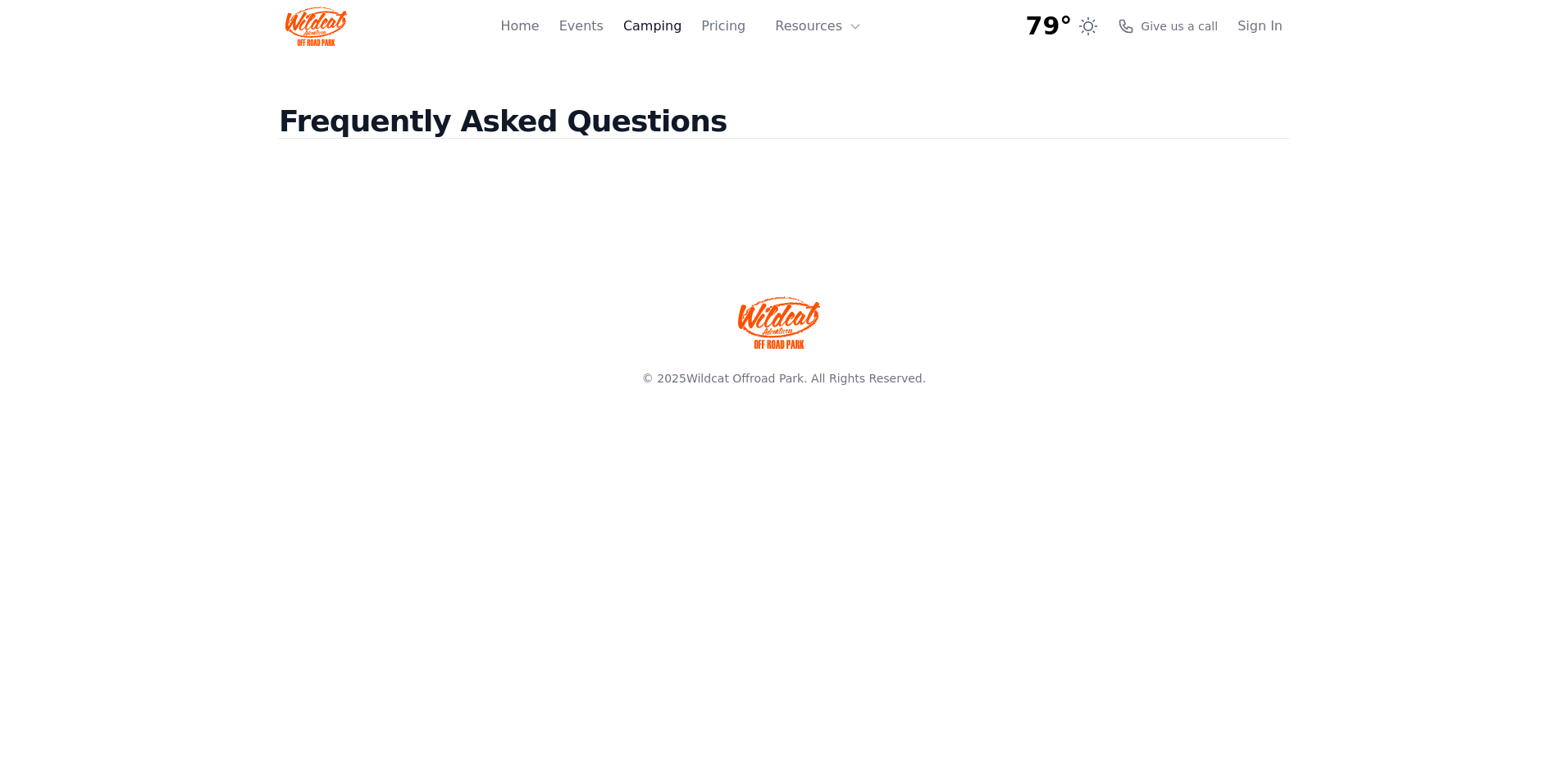
click at [676, 28] on link "Camping" at bounding box center [653, 27] width 58 height 19
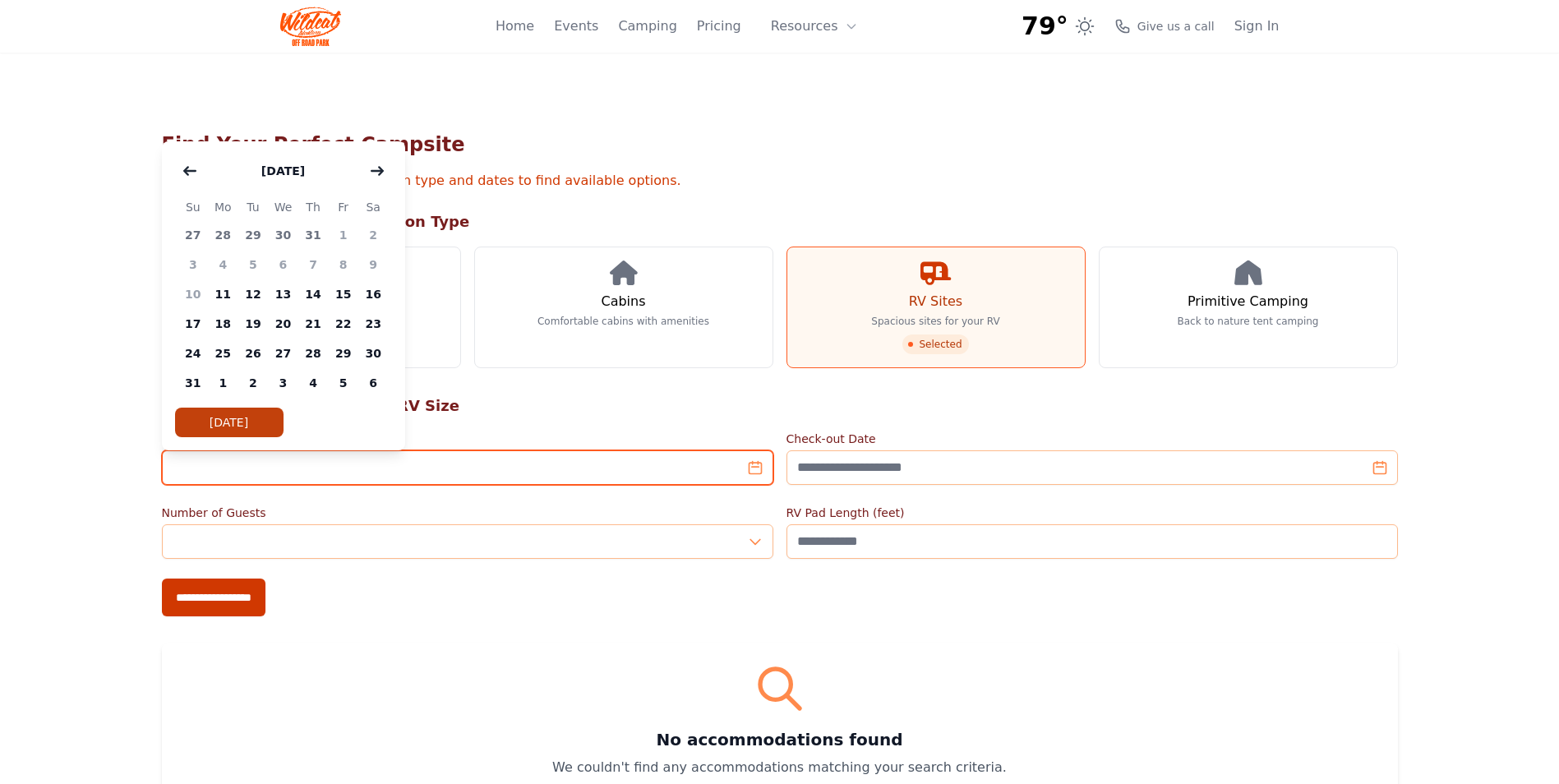
click at [751, 471] on input "Check-in Date" at bounding box center [467, 467] width 611 height 35
click at [340, 322] on span "22" at bounding box center [343, 323] width 30 height 29
type input "**********"
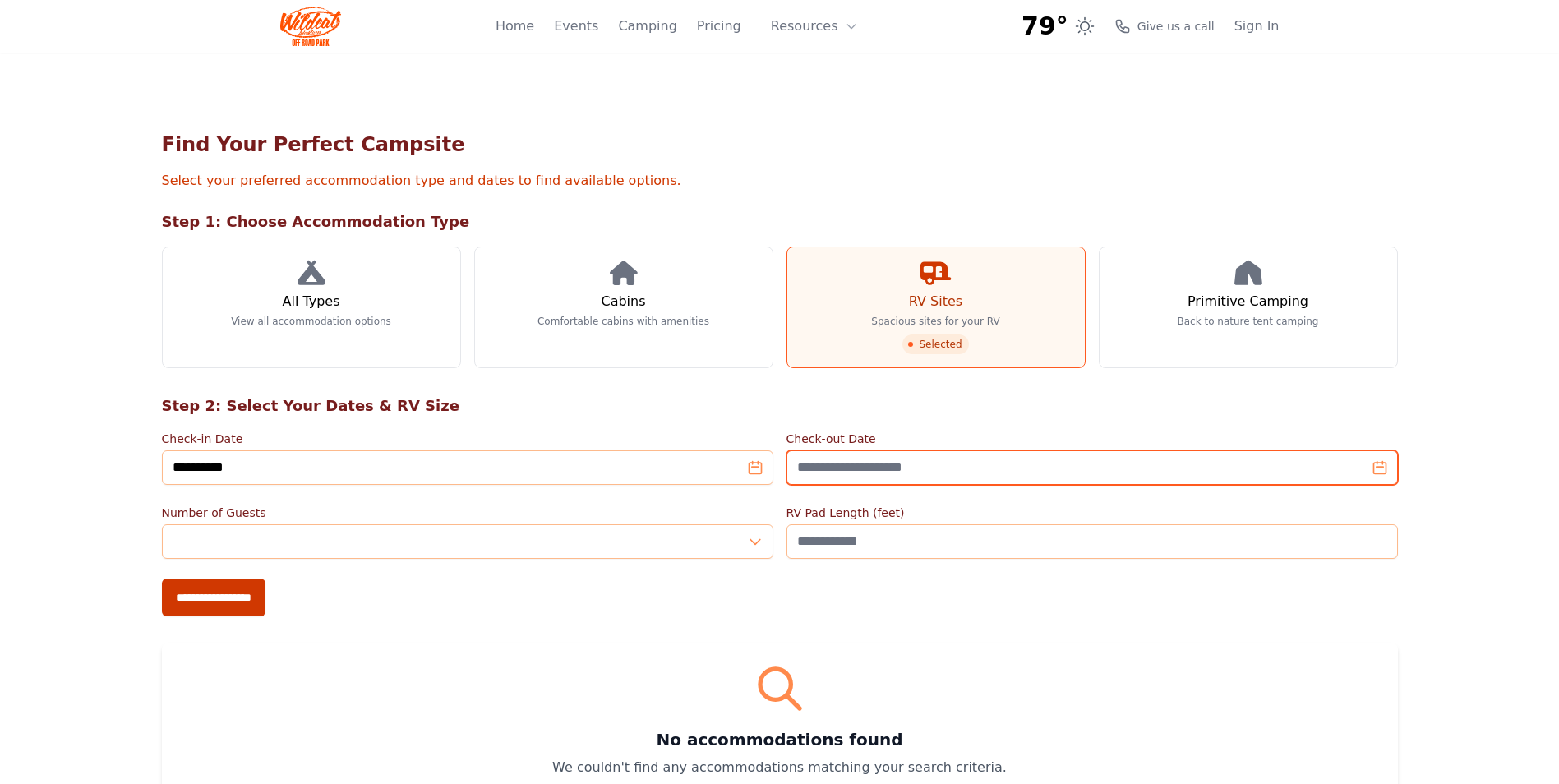
click at [1384, 470] on input "Check-out Date" at bounding box center [1091, 467] width 611 height 35
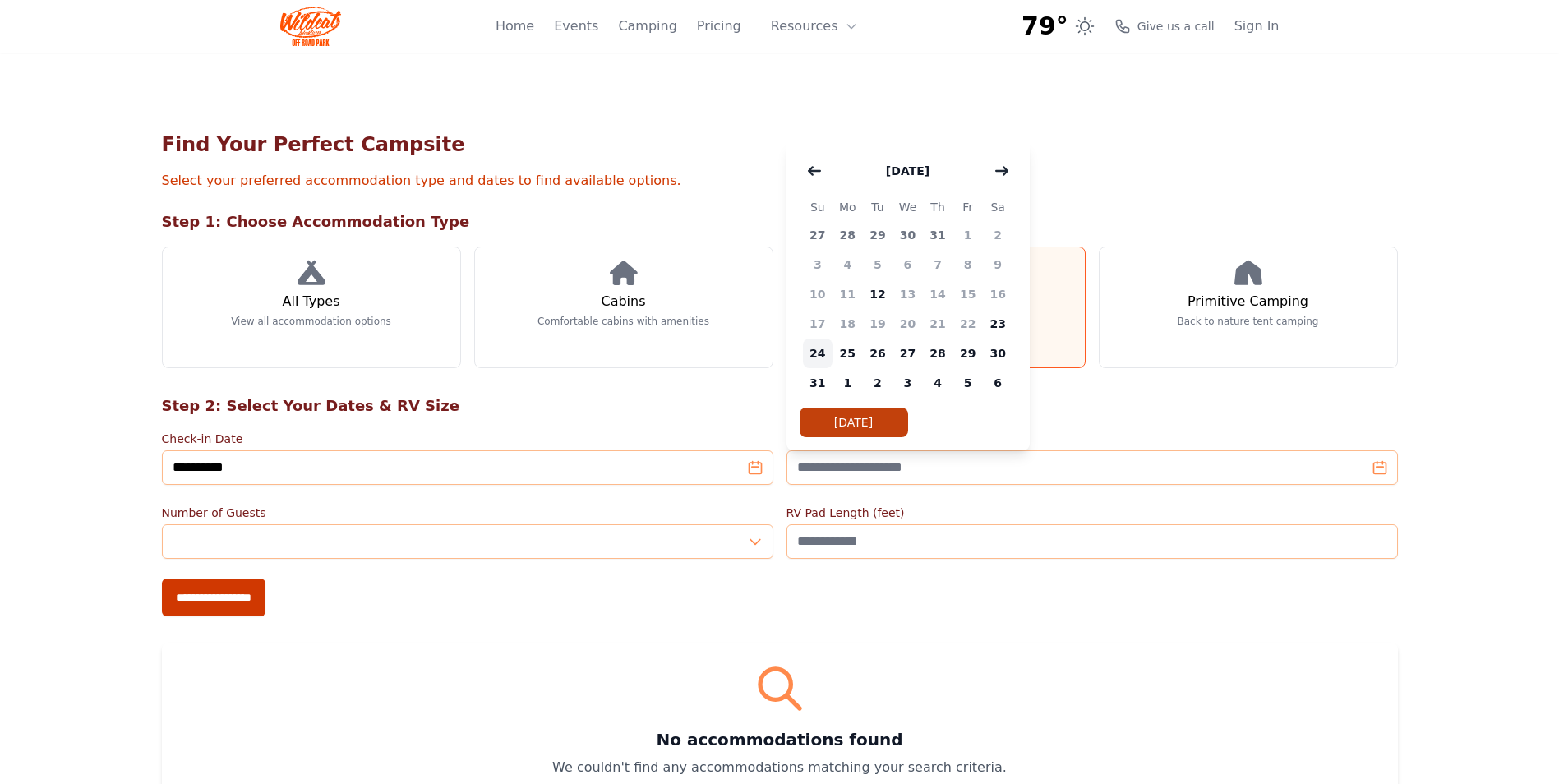
click at [824, 355] on span "24" at bounding box center [818, 353] width 30 height 29
type input "**********"
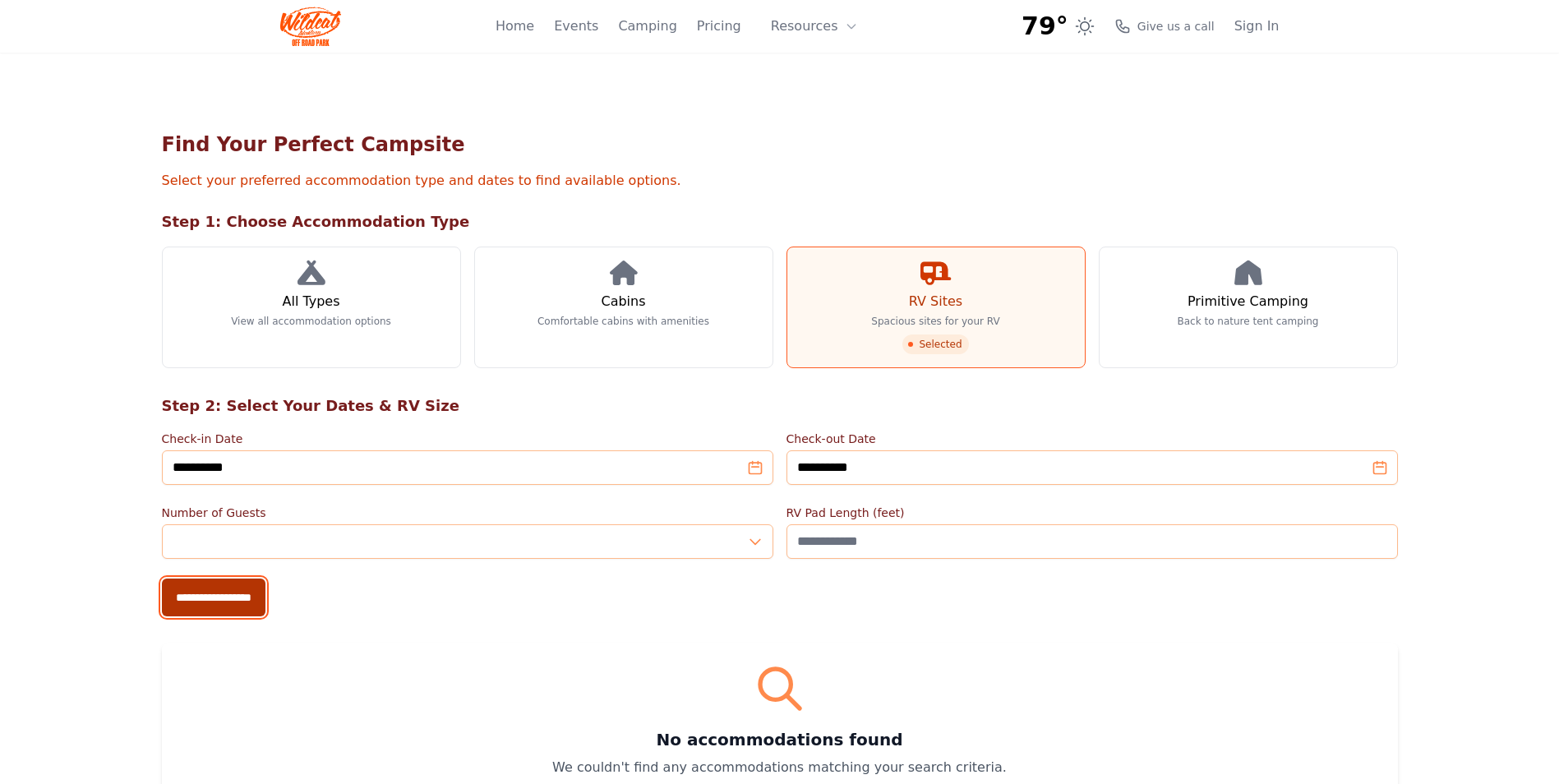
click at [239, 604] on input "**********" at bounding box center [213, 597] width 104 height 38
type input "**********"
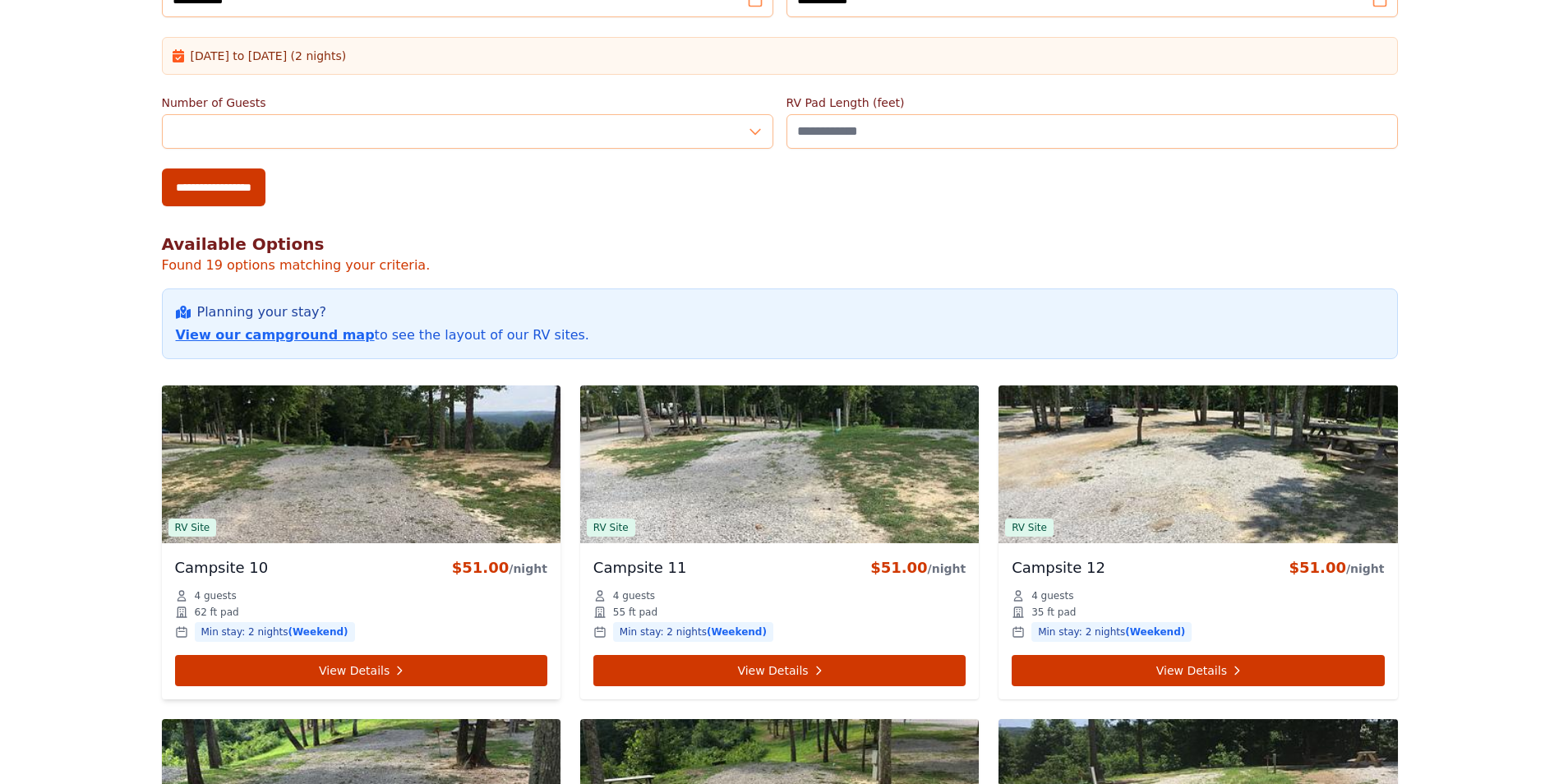
scroll to position [575, 0]
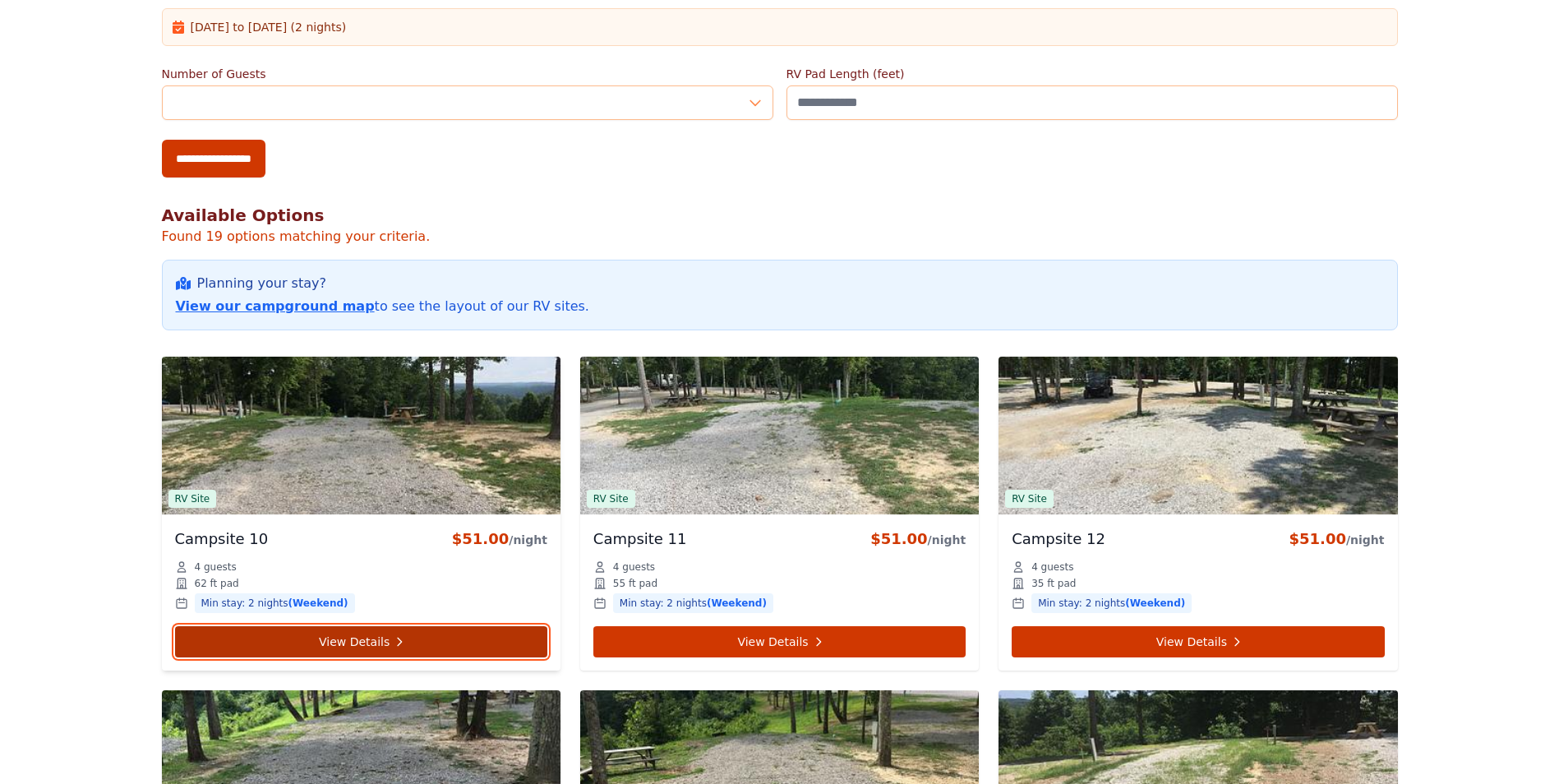
click at [390, 630] on link "View Details" at bounding box center [361, 641] width 373 height 31
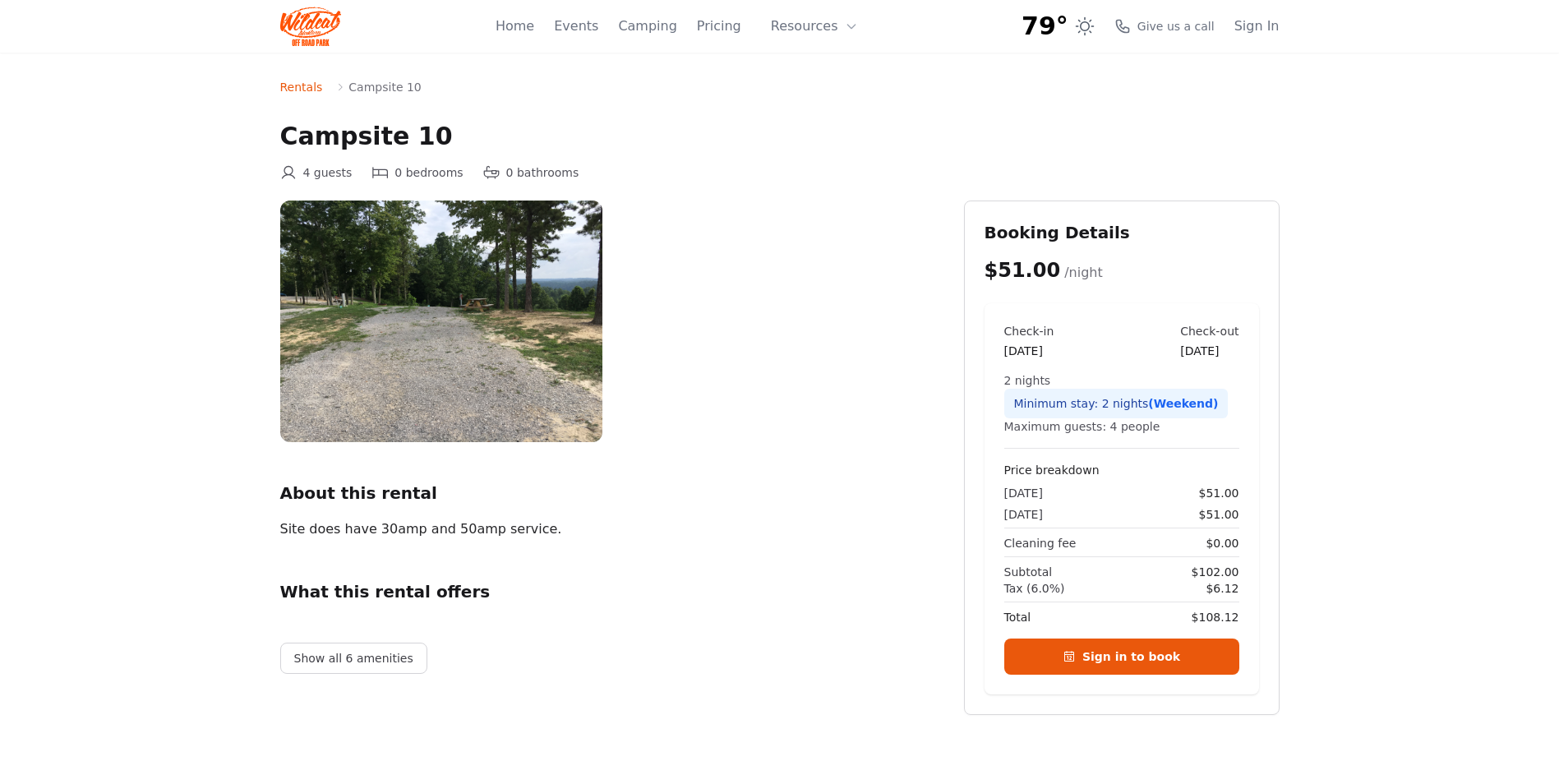
scroll to position [575, 0]
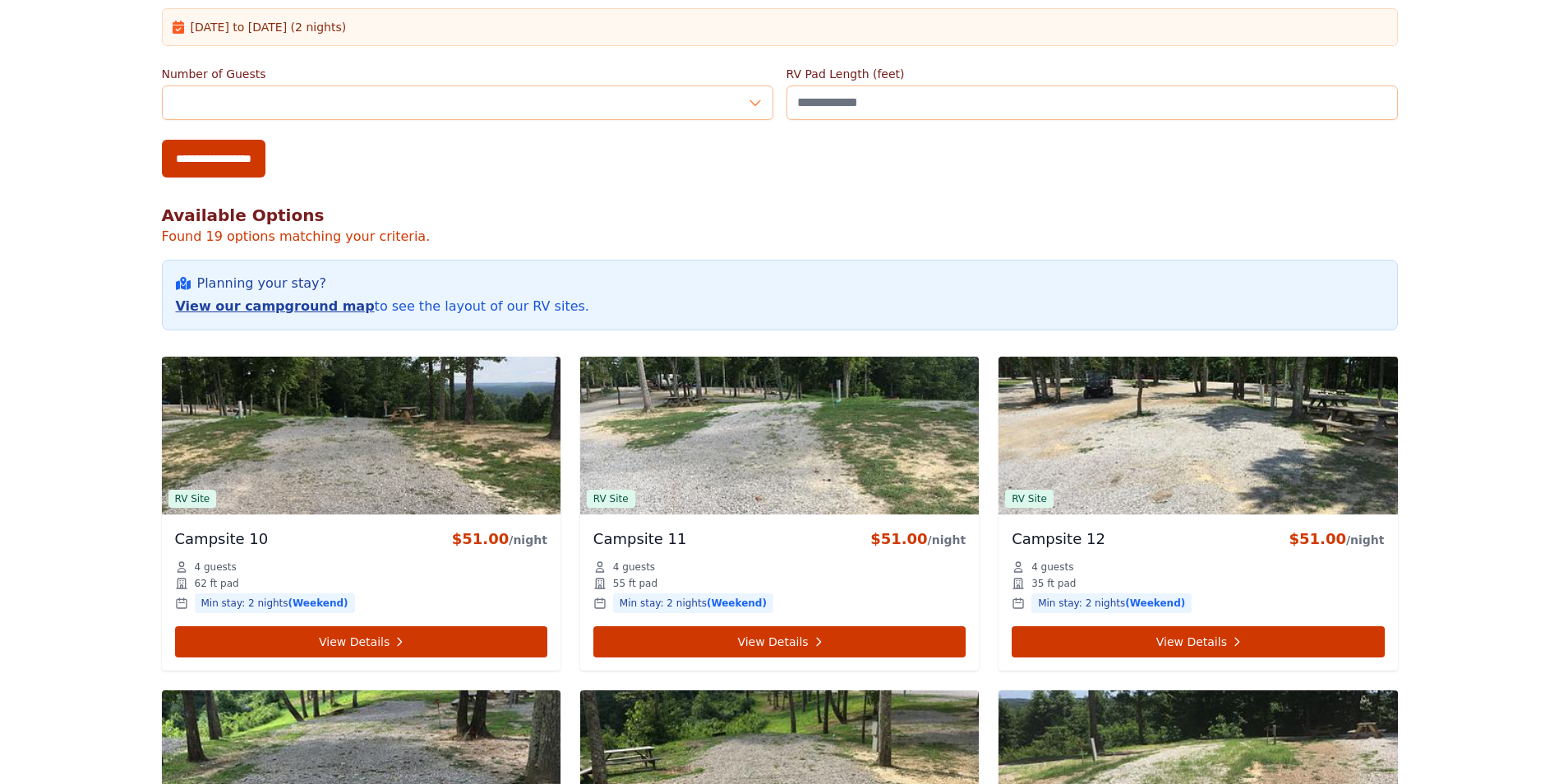
click at [240, 310] on link "View our campground map" at bounding box center [275, 306] width 199 height 16
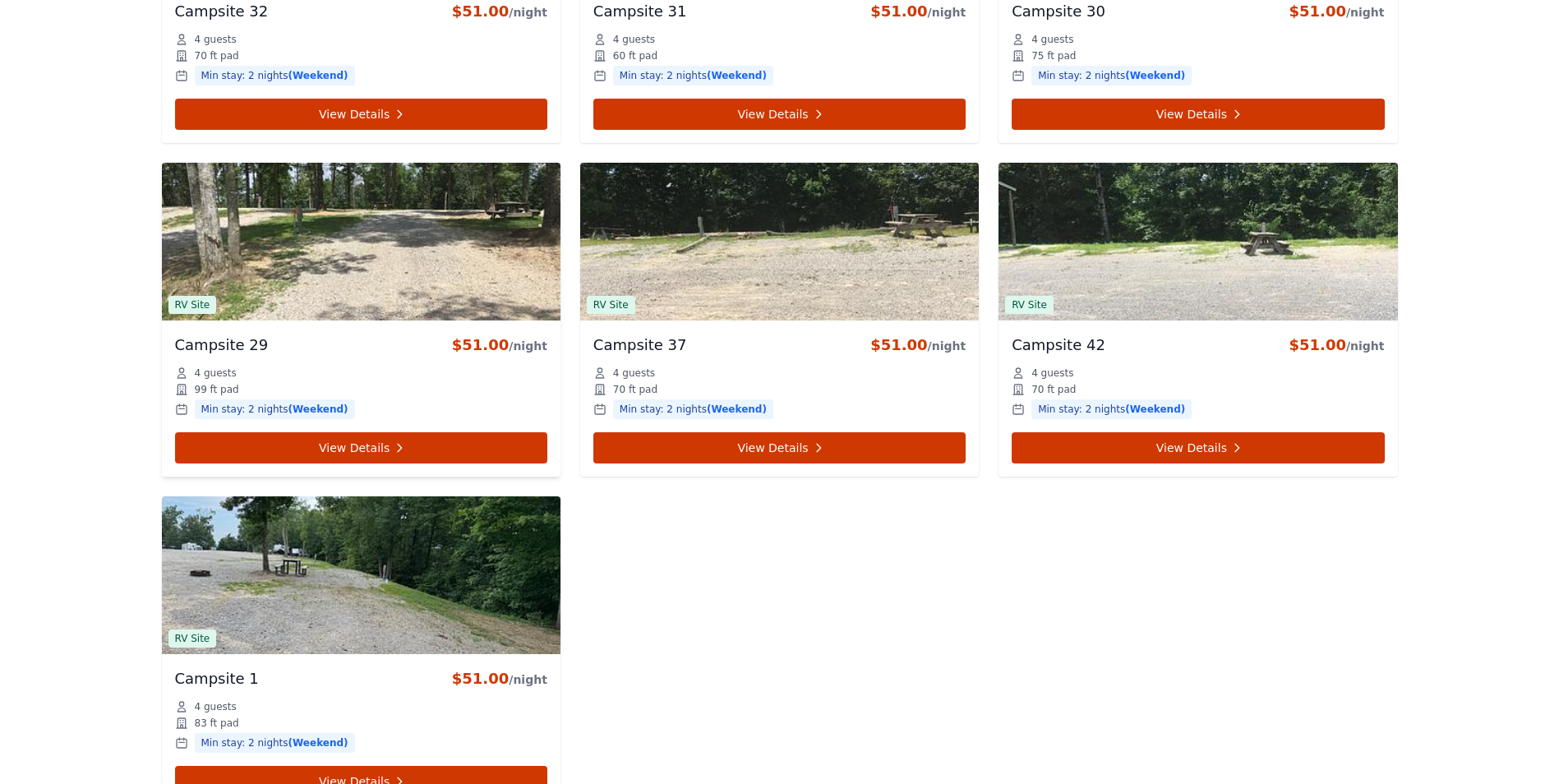
scroll to position [2464, 0]
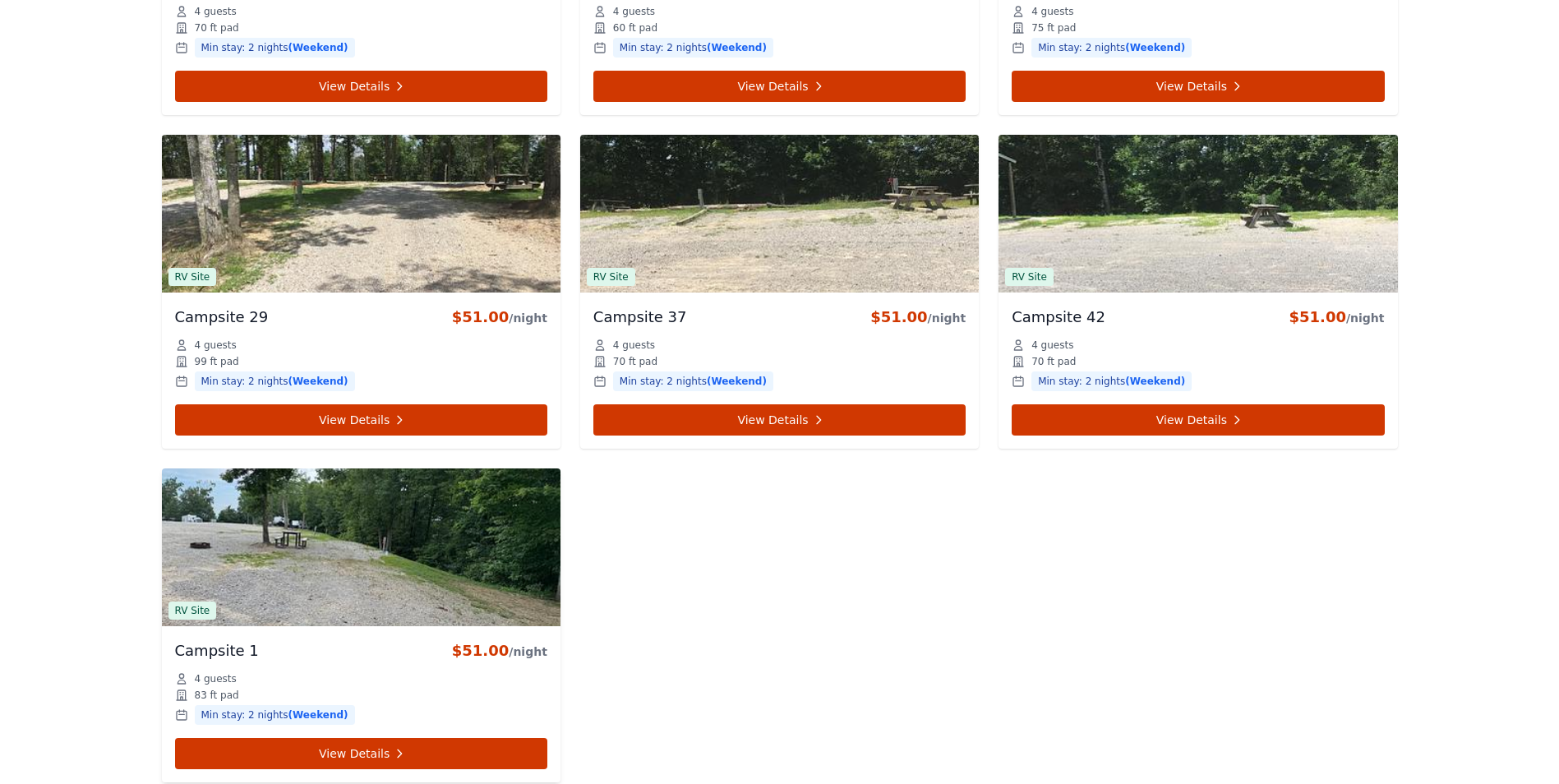
click at [272, 517] on img at bounding box center [360, 547] width 398 height 158
click at [316, 571] on img at bounding box center [360, 547] width 398 height 158
click at [316, 570] on img at bounding box center [360, 547] width 398 height 158
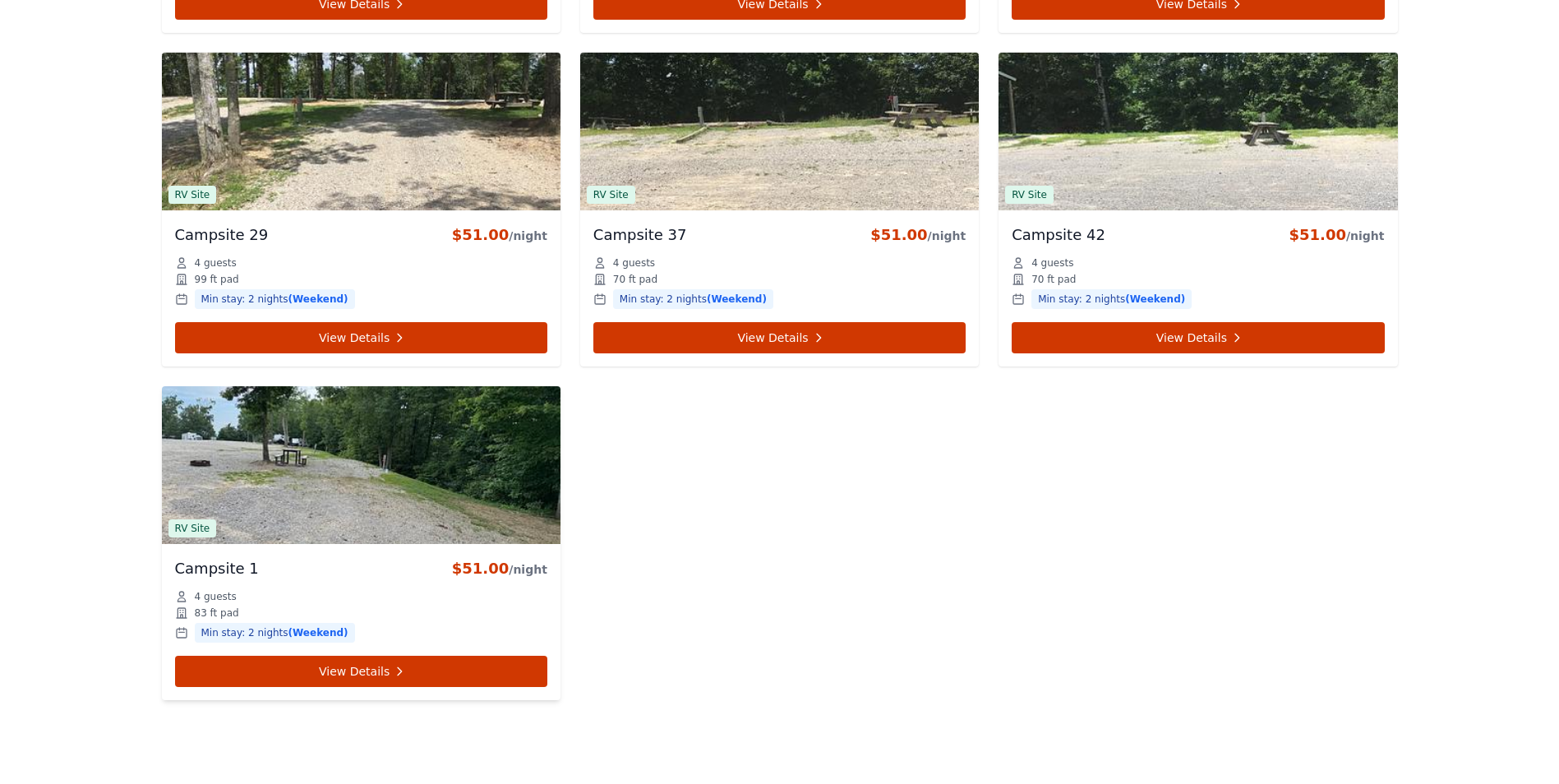
click at [336, 521] on img at bounding box center [360, 465] width 398 height 158
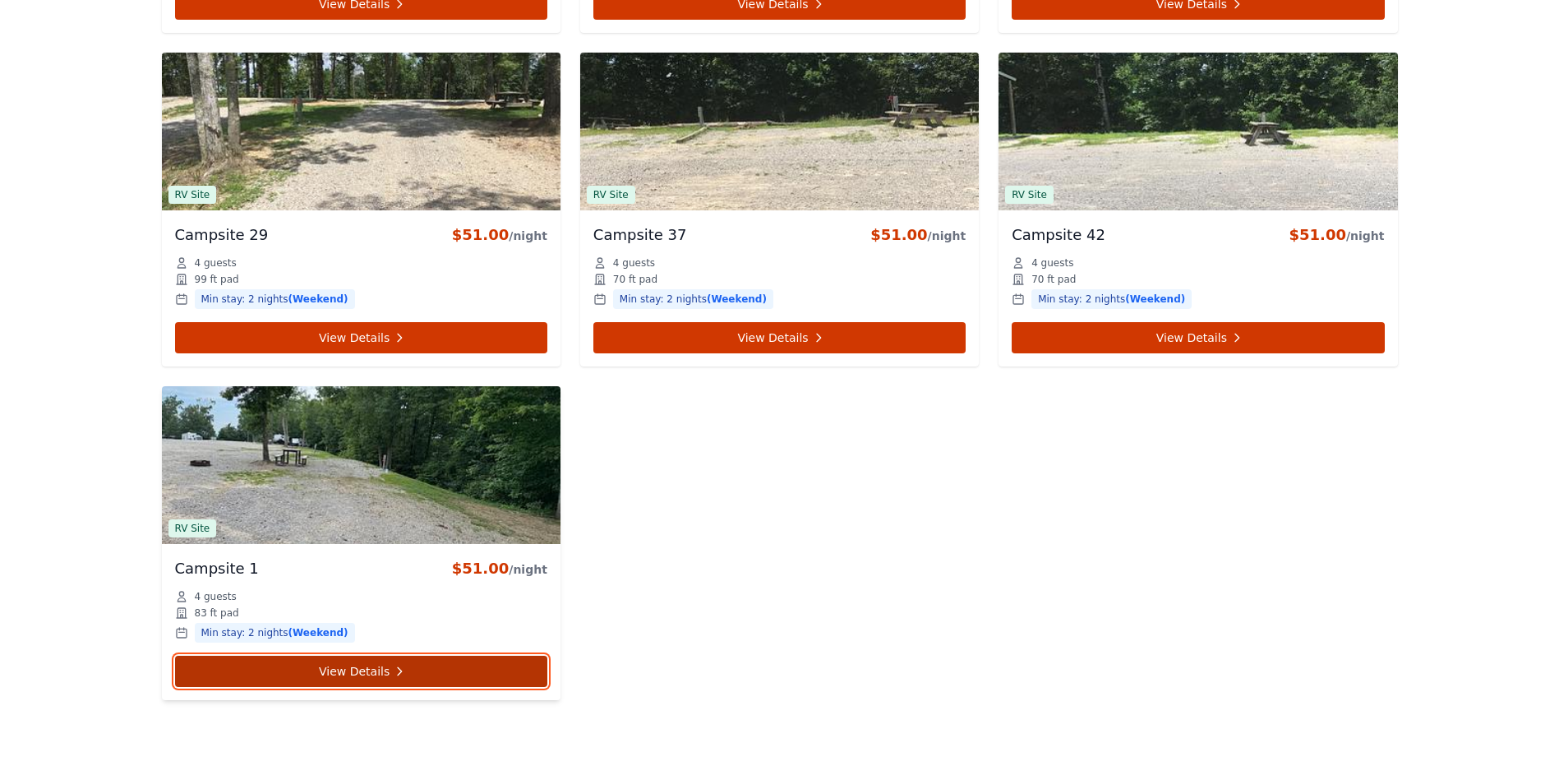
click at [322, 663] on link "View Details" at bounding box center [361, 670] width 373 height 31
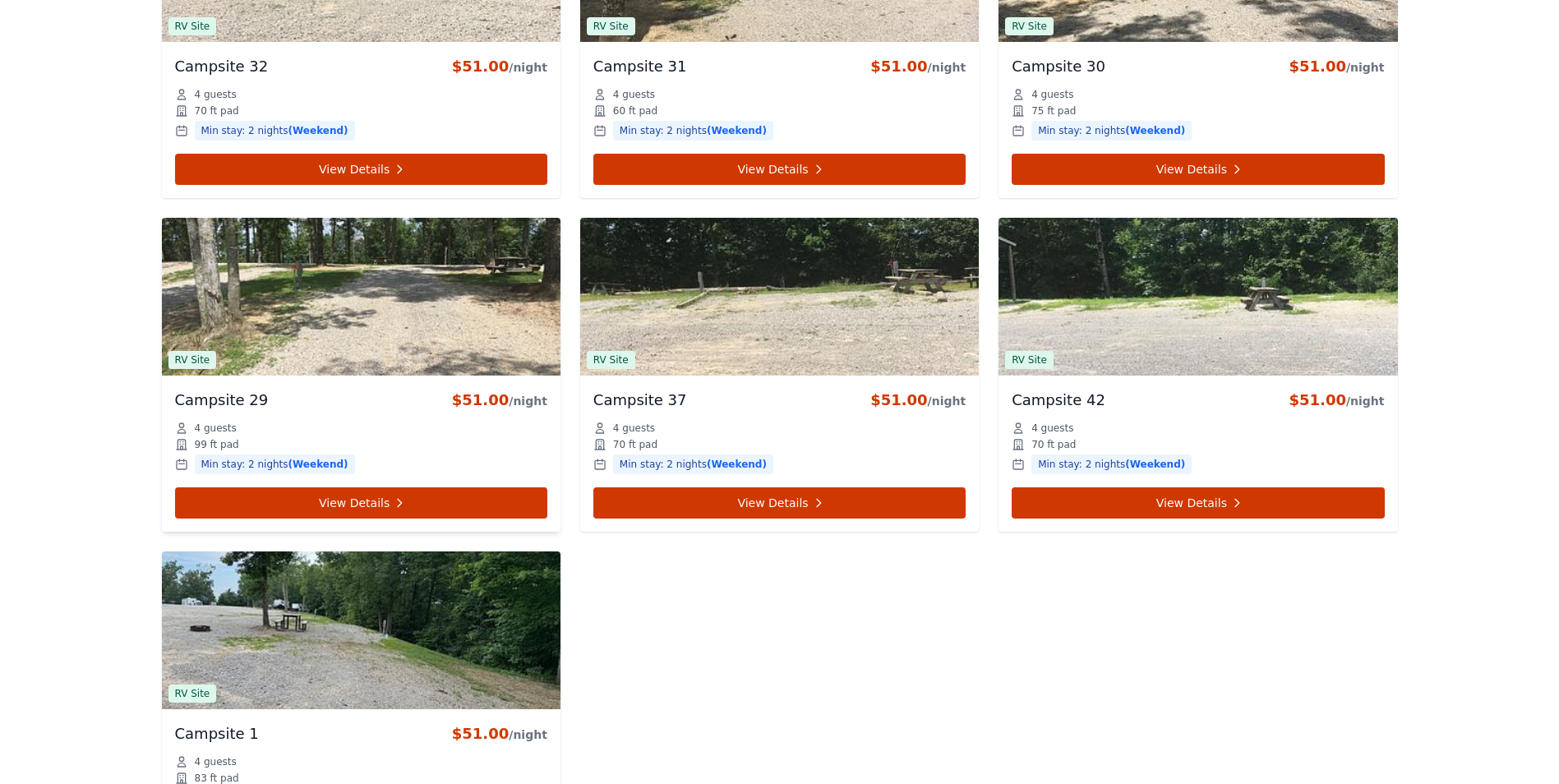
scroll to position [2382, 0]
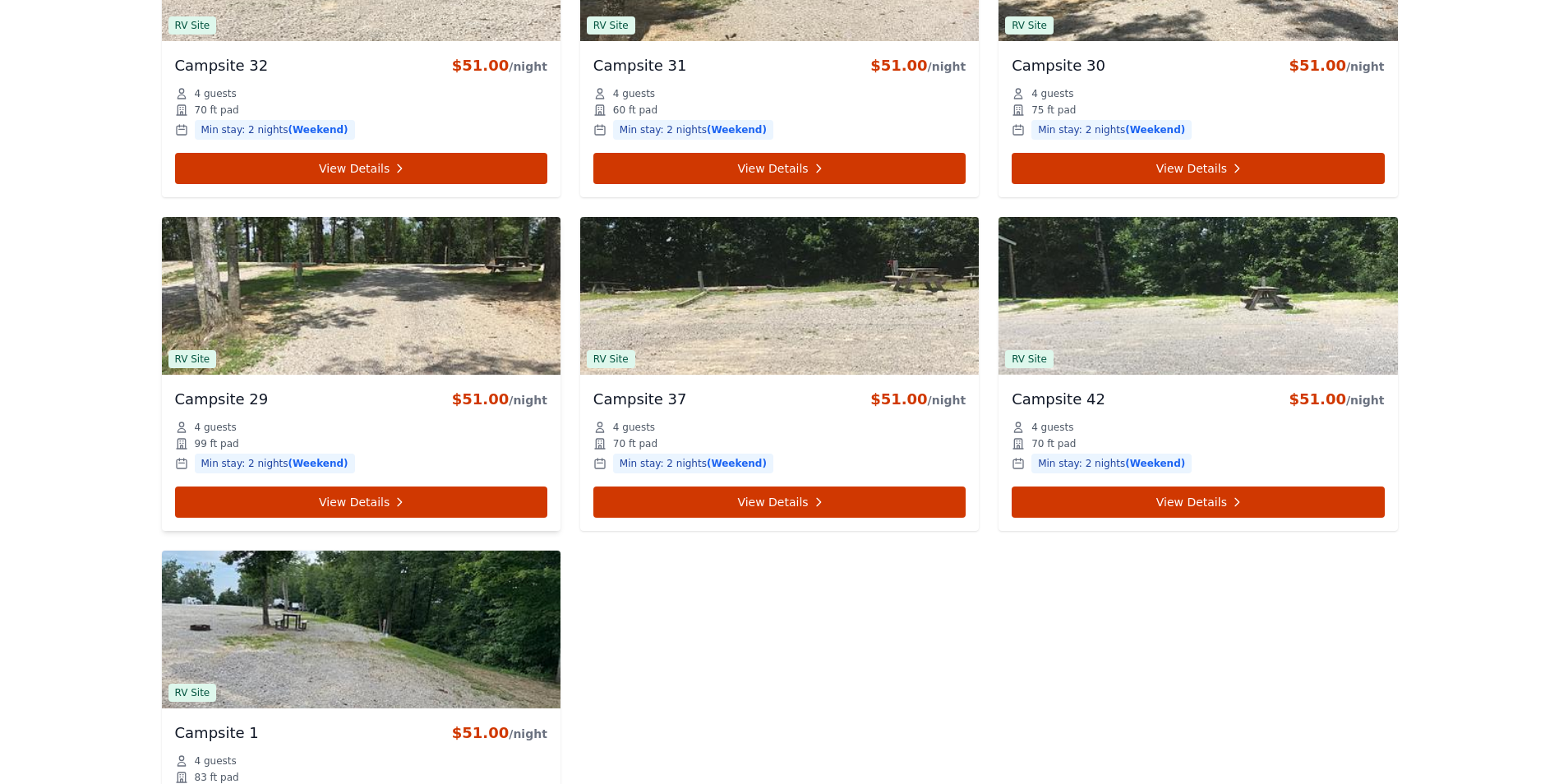
click at [397, 264] on img at bounding box center [360, 296] width 398 height 158
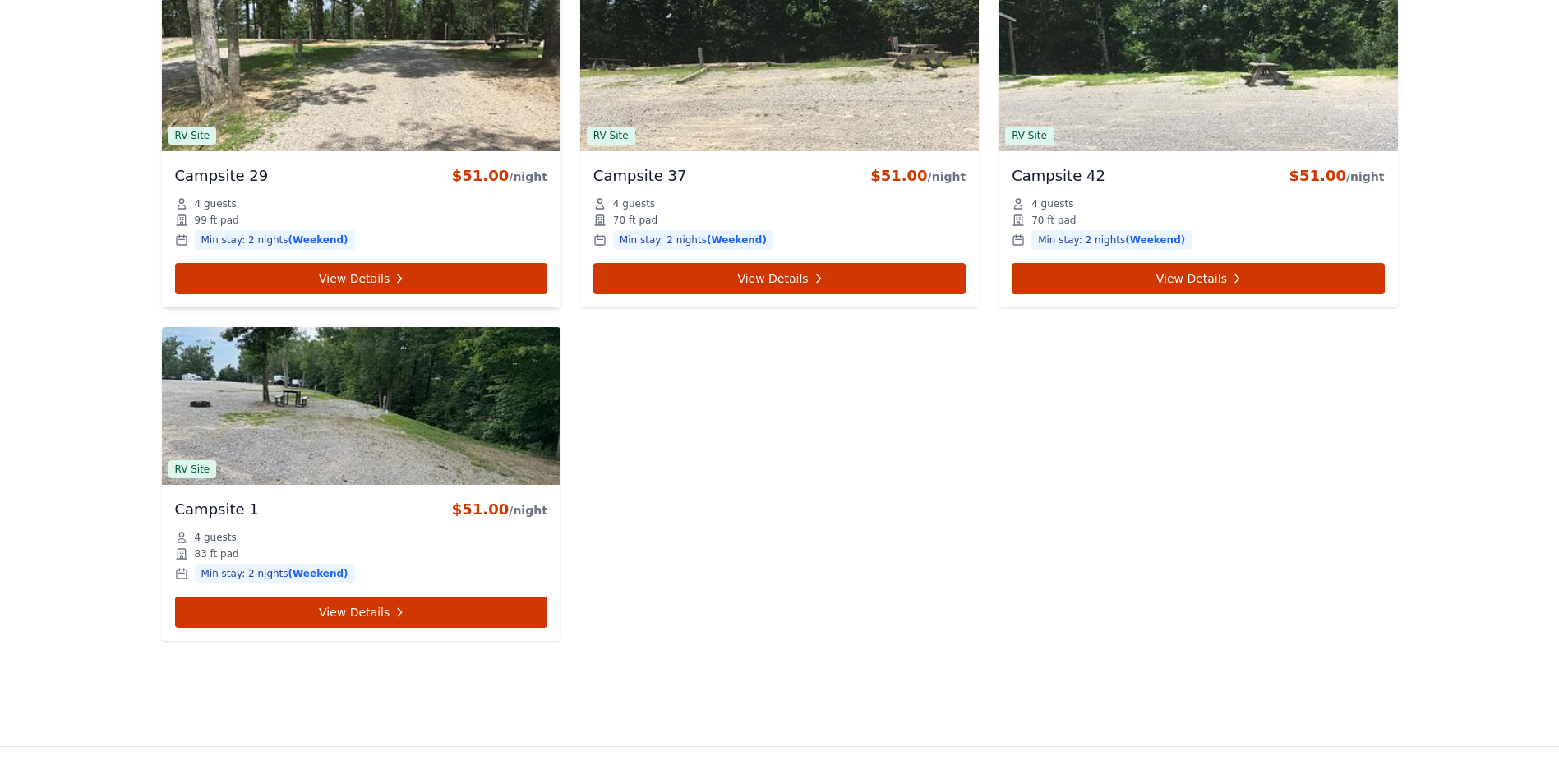
scroll to position [2629, 0]
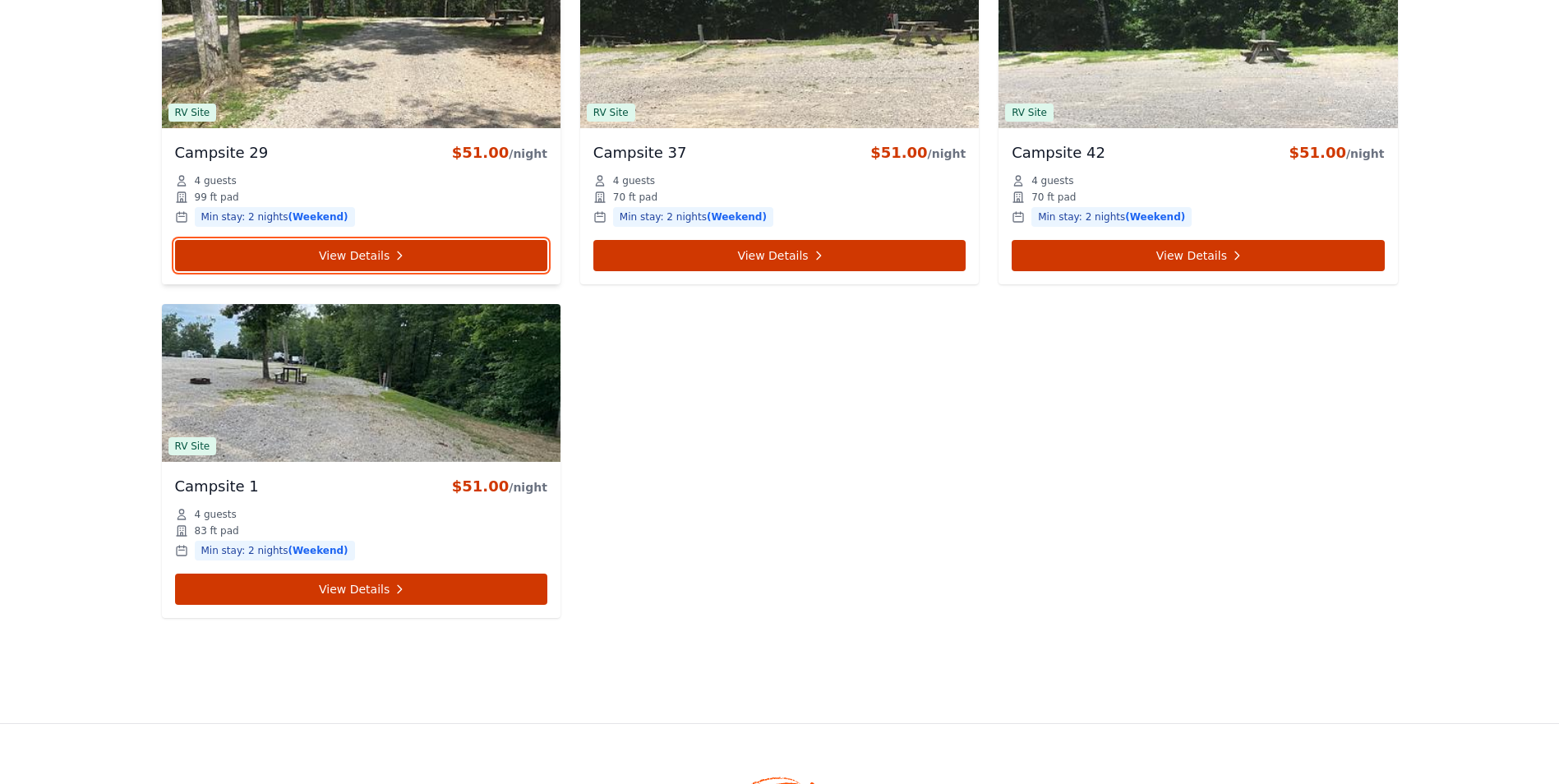
click at [397, 270] on link "View Details" at bounding box center [361, 255] width 373 height 31
click at [397, 270] on link "View Details" at bounding box center [361, 255] width 373 height 31
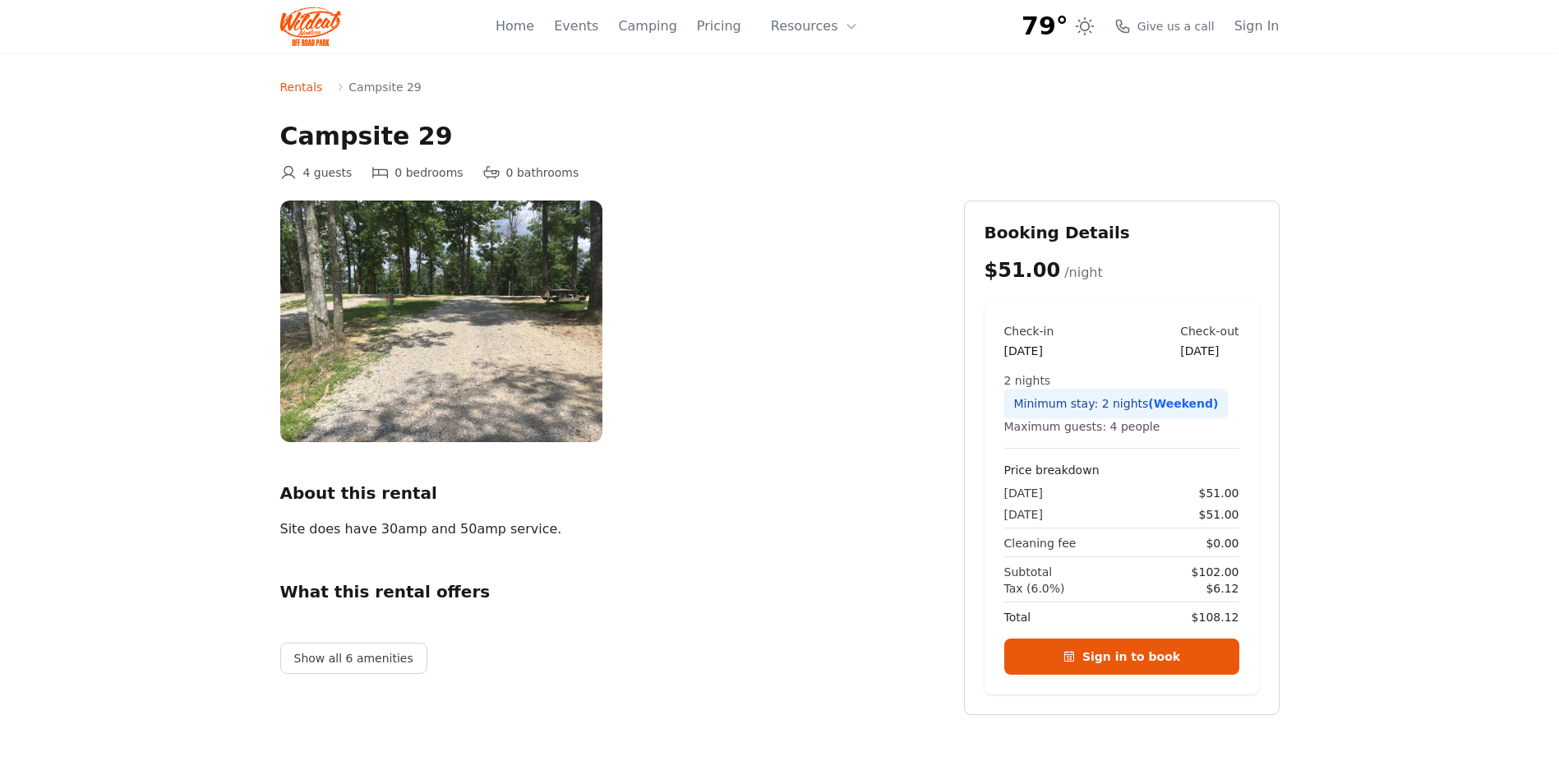
click at [397, 270] on img at bounding box center [441, 321] width 322 height 241
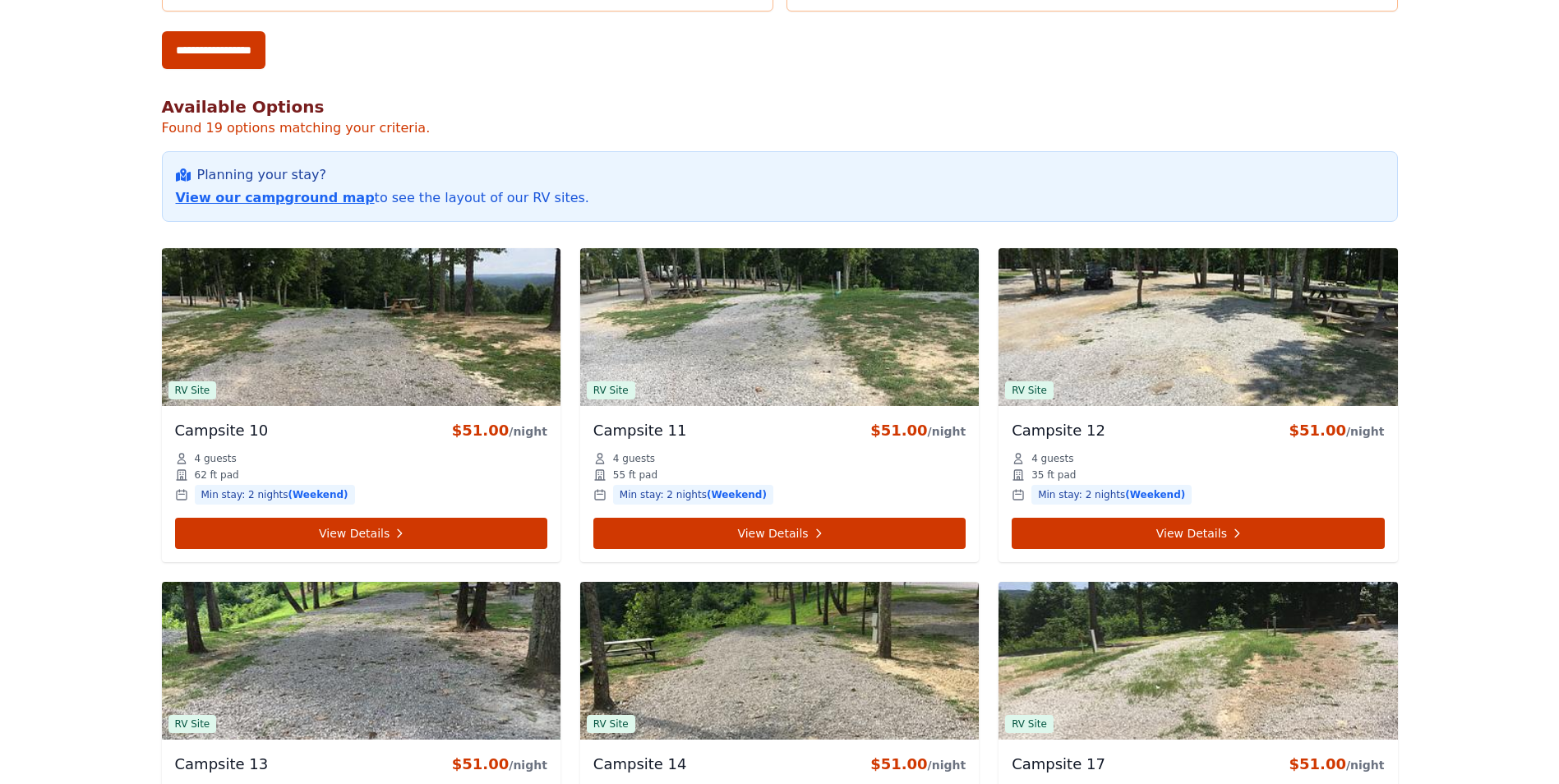
scroll to position [657, 0]
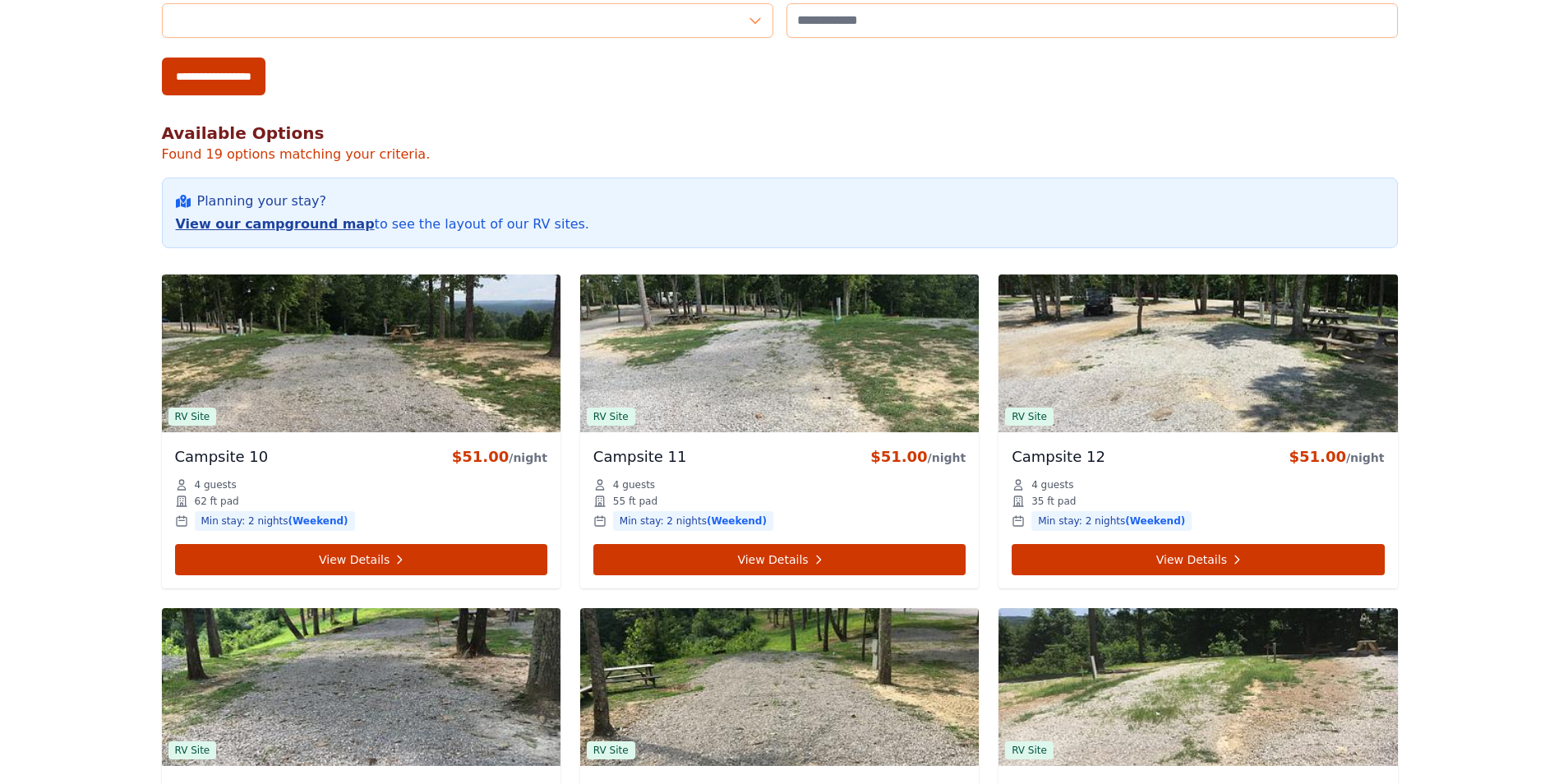
click at [281, 224] on link "View our campground map" at bounding box center [275, 224] width 199 height 16
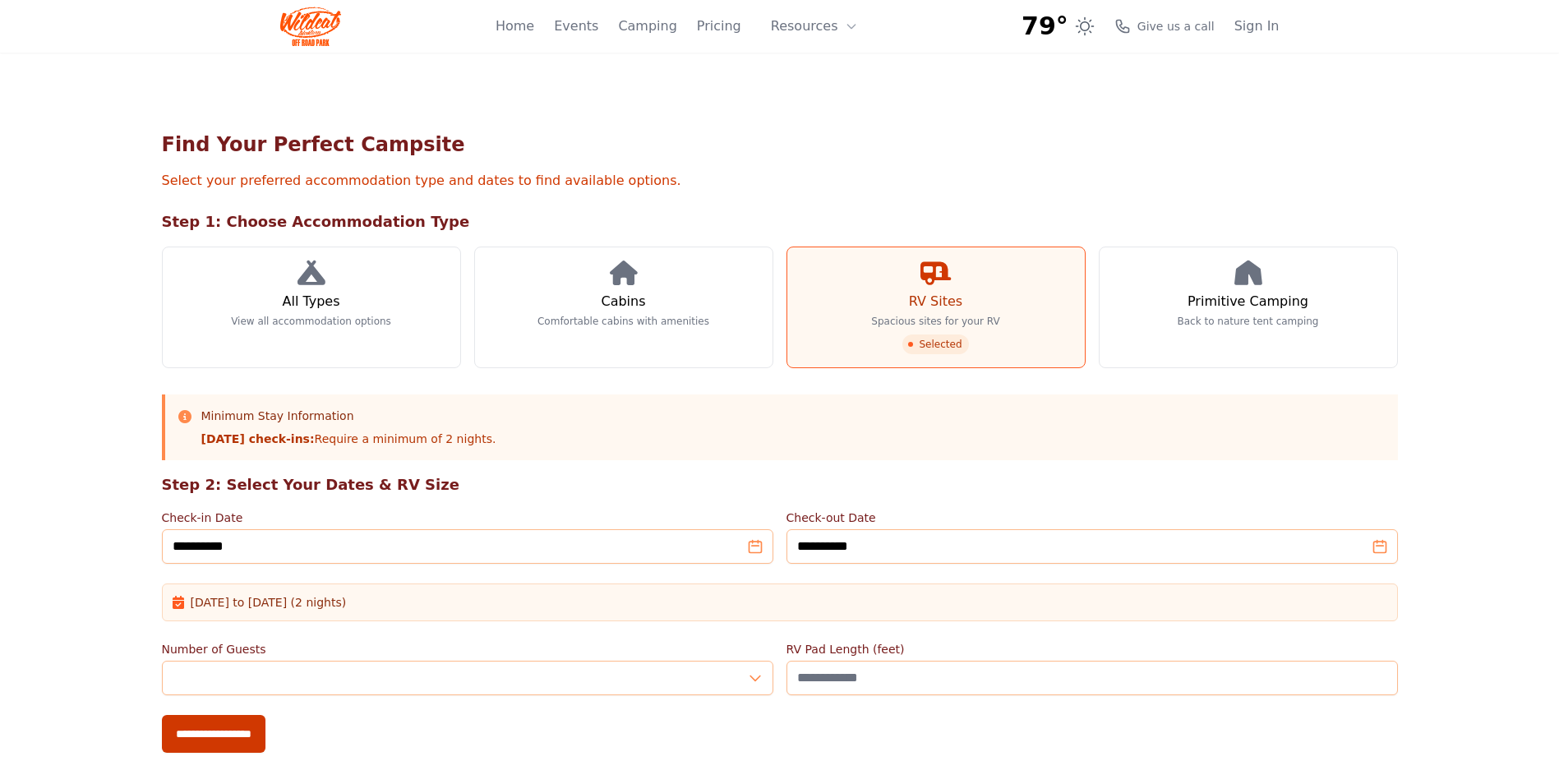
scroll to position [657, 0]
